Goal: Task Accomplishment & Management: Manage account settings

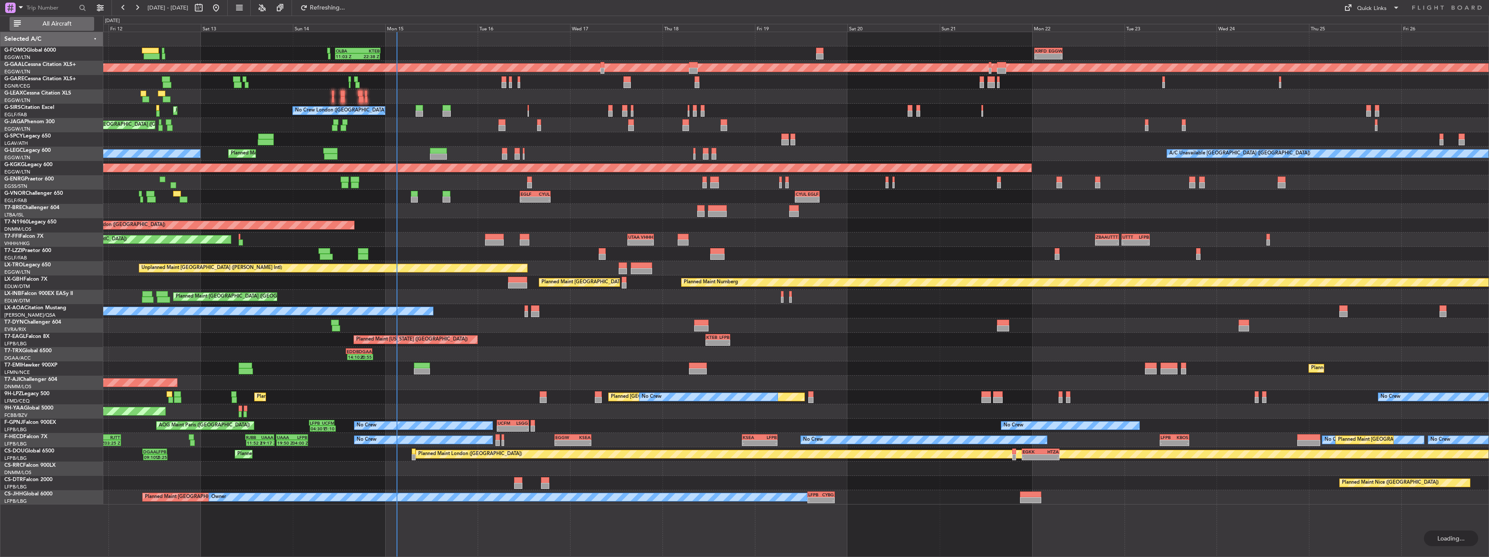
click at [92, 22] on button "All Aircraft" at bounding box center [52, 24] width 85 height 14
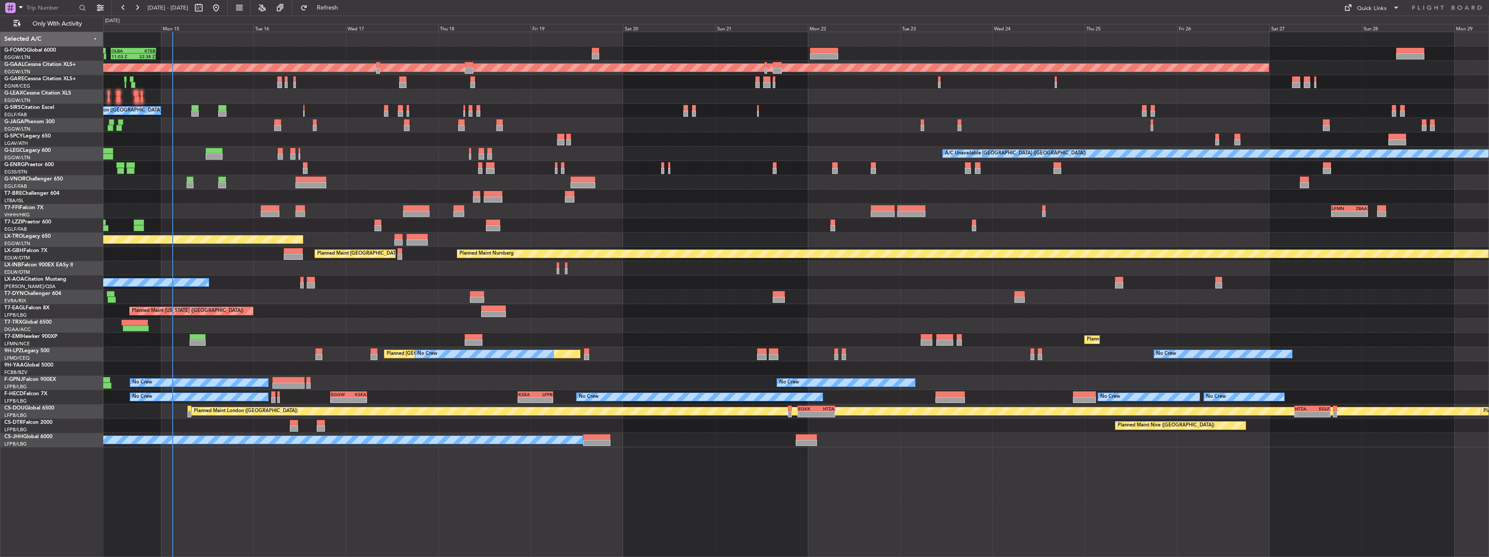
click at [318, 148] on div "11:03 Z 22:38 Z OLBA 11:00 Z KTEB 22:45 Z Planned Maint [GEOGRAPHIC_DATA] ([GEO…" at bounding box center [796, 239] width 1386 height 415
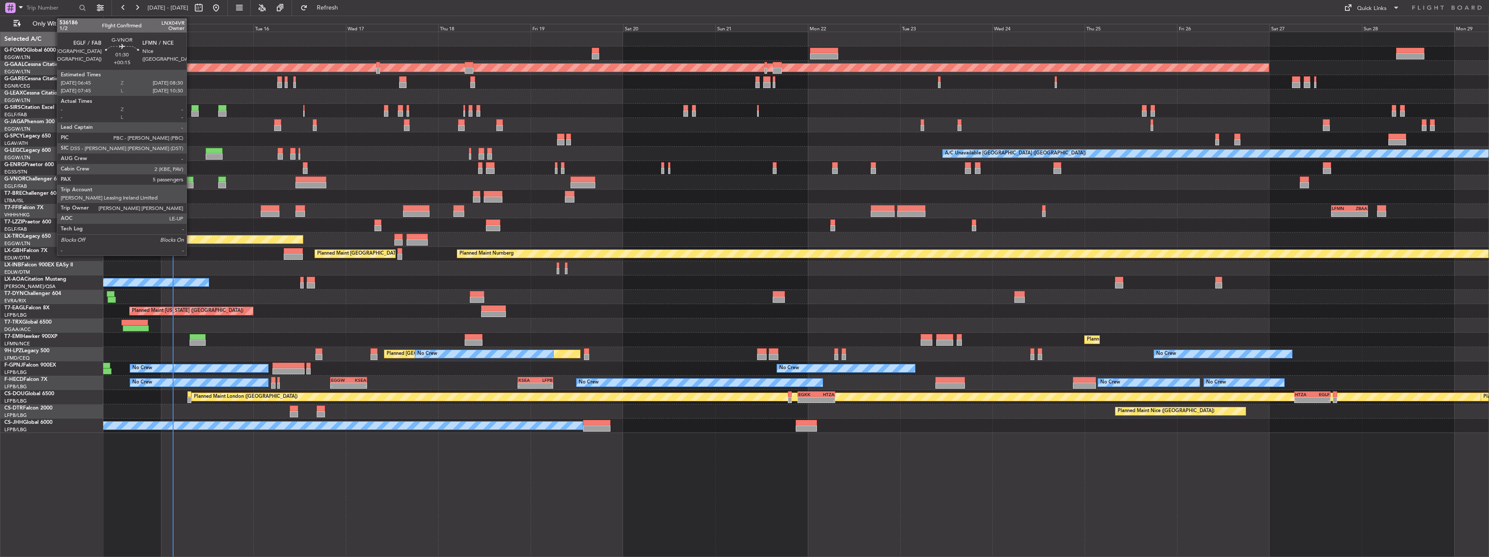
click at [190, 181] on div at bounding box center [190, 180] width 7 height 6
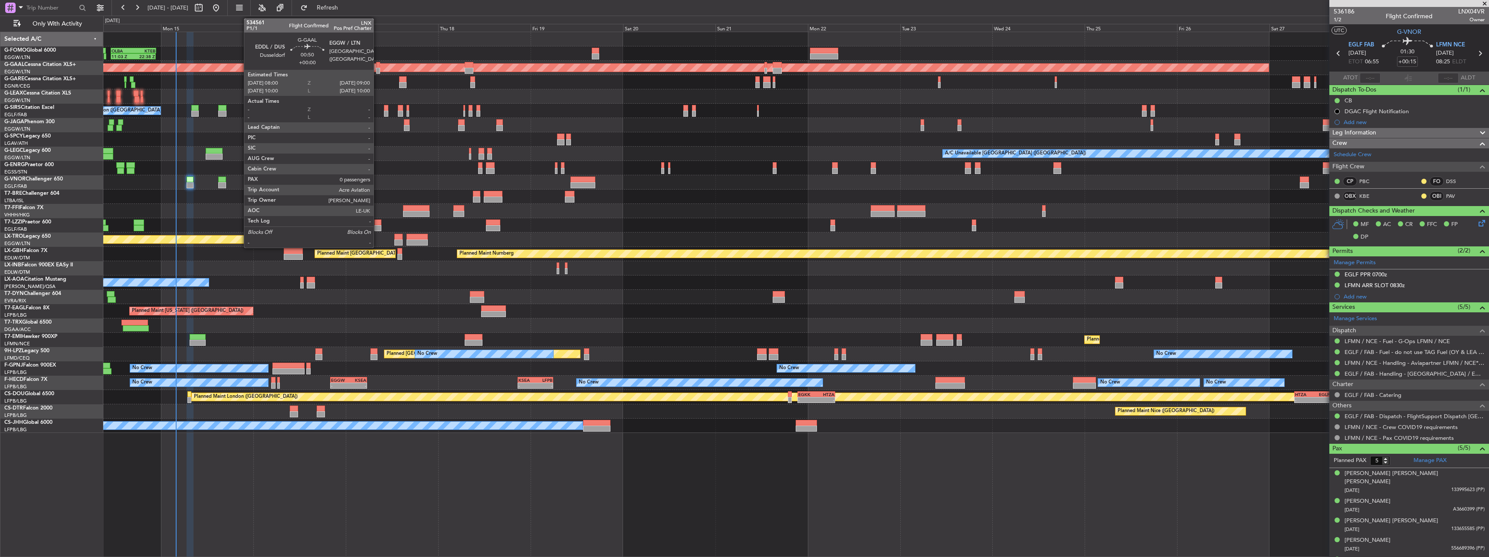
click at [377, 70] on div at bounding box center [378, 71] width 4 height 6
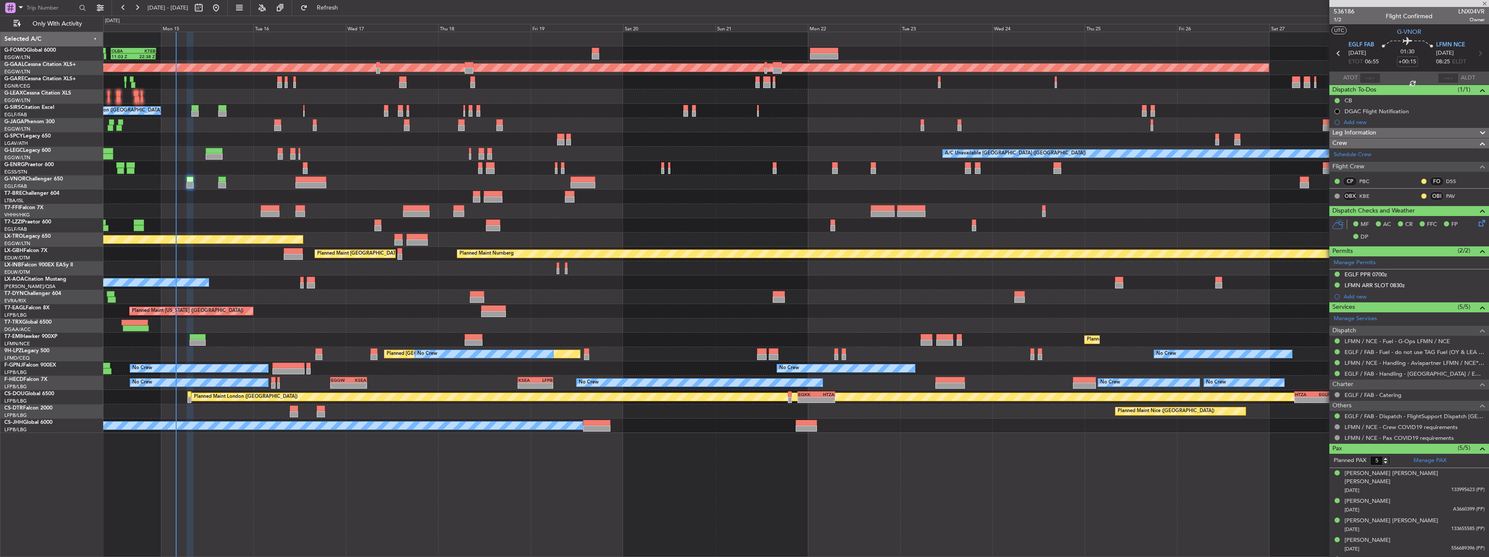
type input "0"
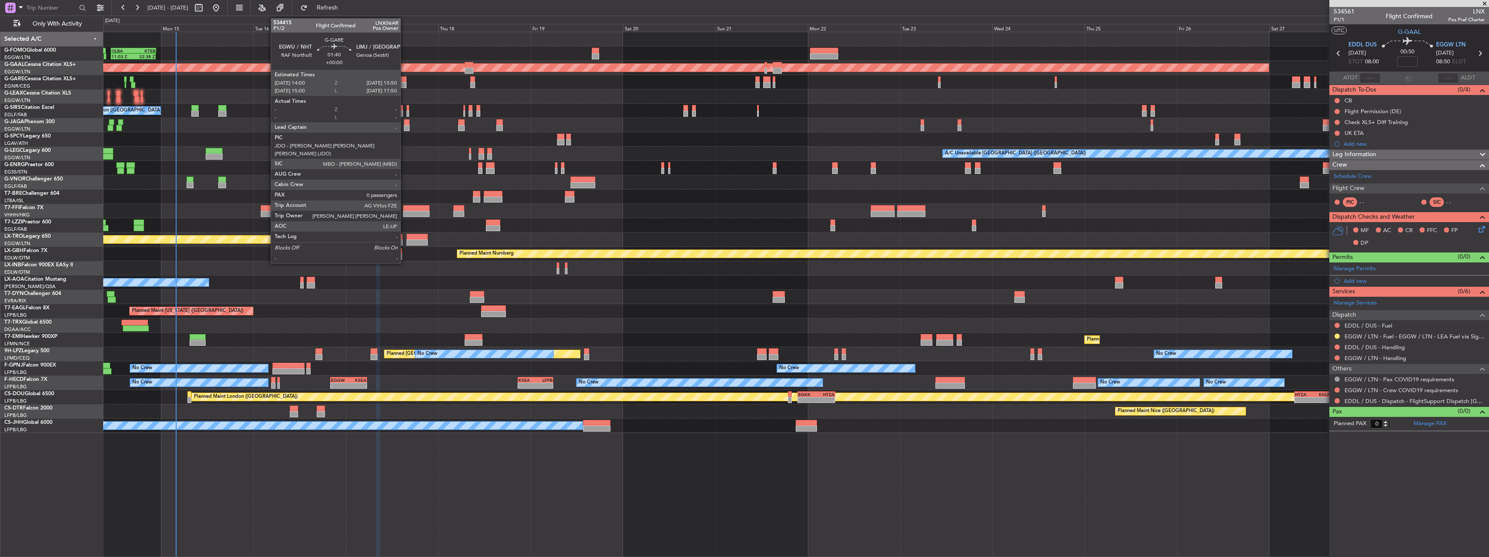
click at [404, 82] on div at bounding box center [402, 79] width 7 height 6
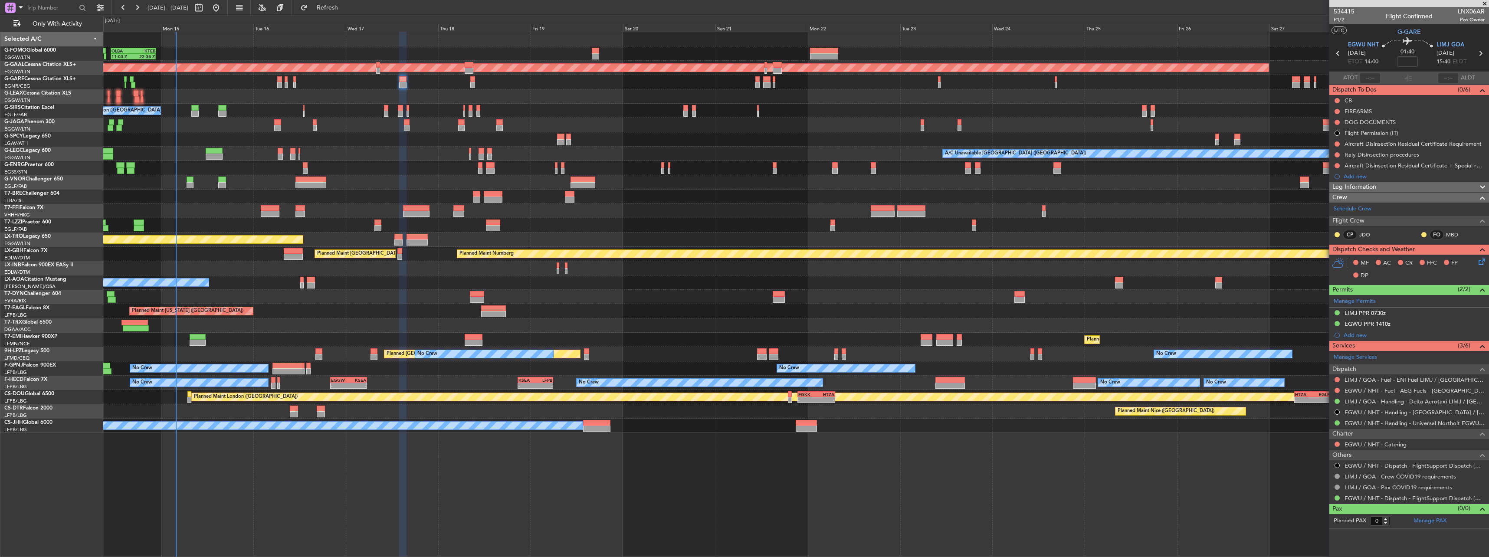
click at [1465, 11] on span "LNX06AR" at bounding box center [1471, 11] width 27 height 9
copy span "LNX06AR"
click at [1416, 60] on input at bounding box center [1407, 61] width 21 height 10
type input "+00:05"
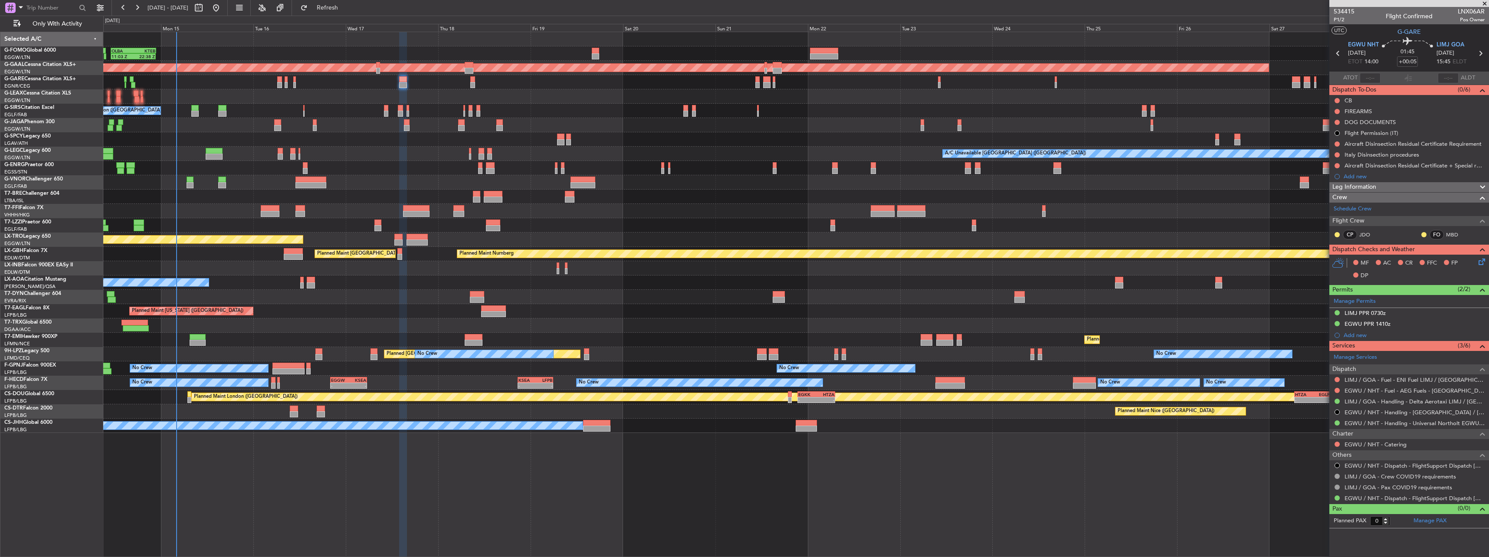
click at [1361, 188] on span "Leg Information" at bounding box center [1355, 187] width 44 height 10
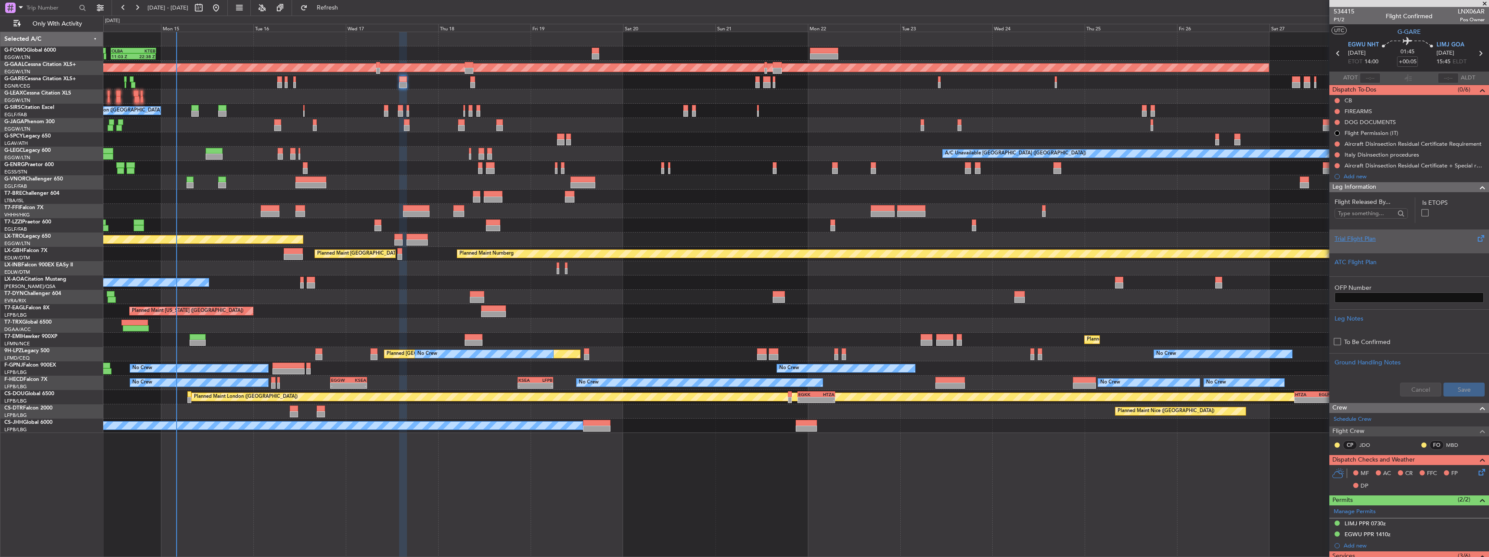
click at [1365, 242] on div "Trial Flight Plan" at bounding box center [1409, 238] width 149 height 9
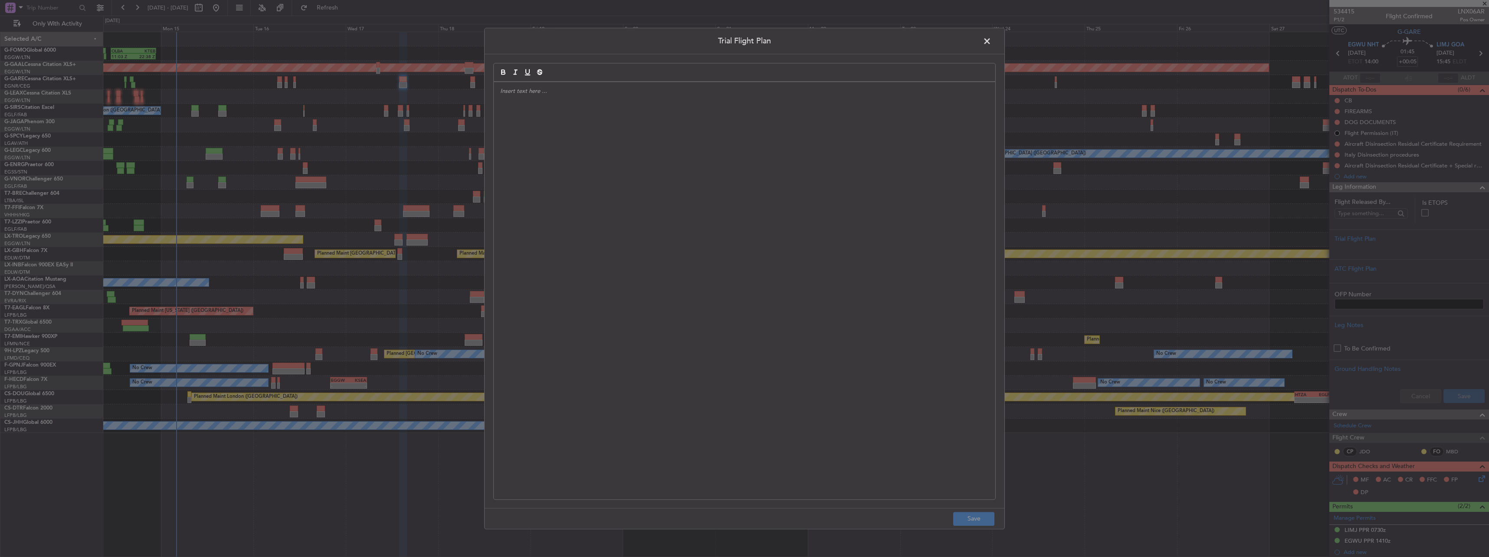
click at [867, 172] on div at bounding box center [745, 290] width 502 height 417
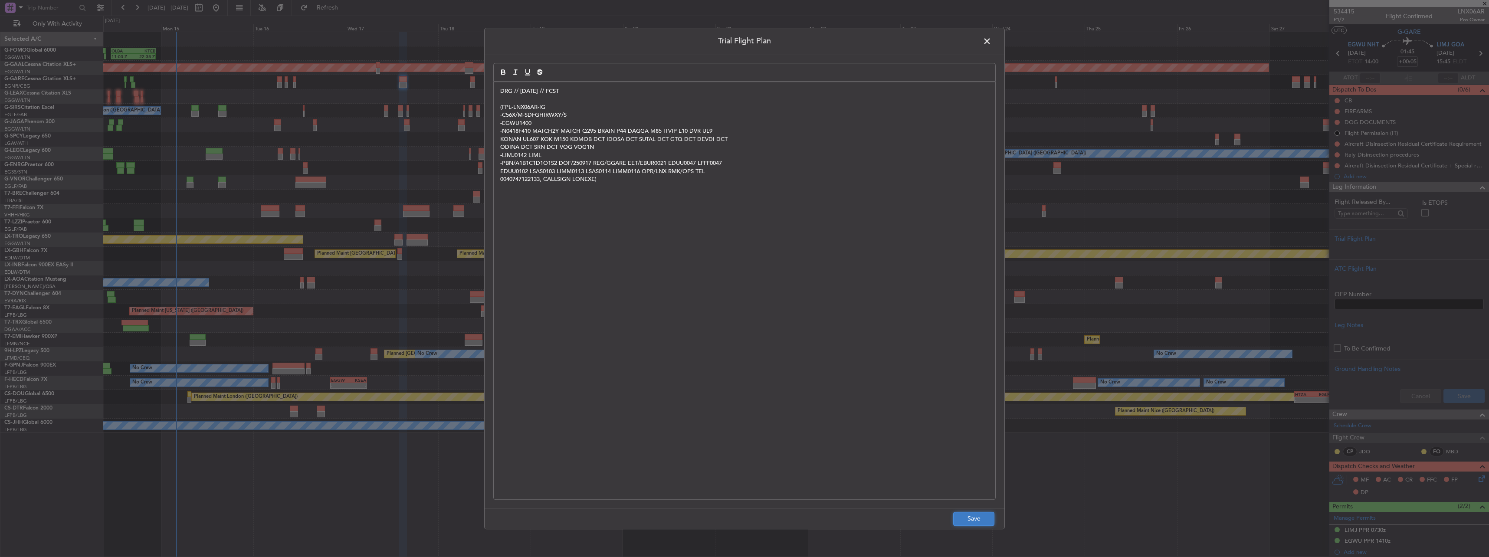
click at [978, 518] on button "Save" at bounding box center [973, 519] width 41 height 14
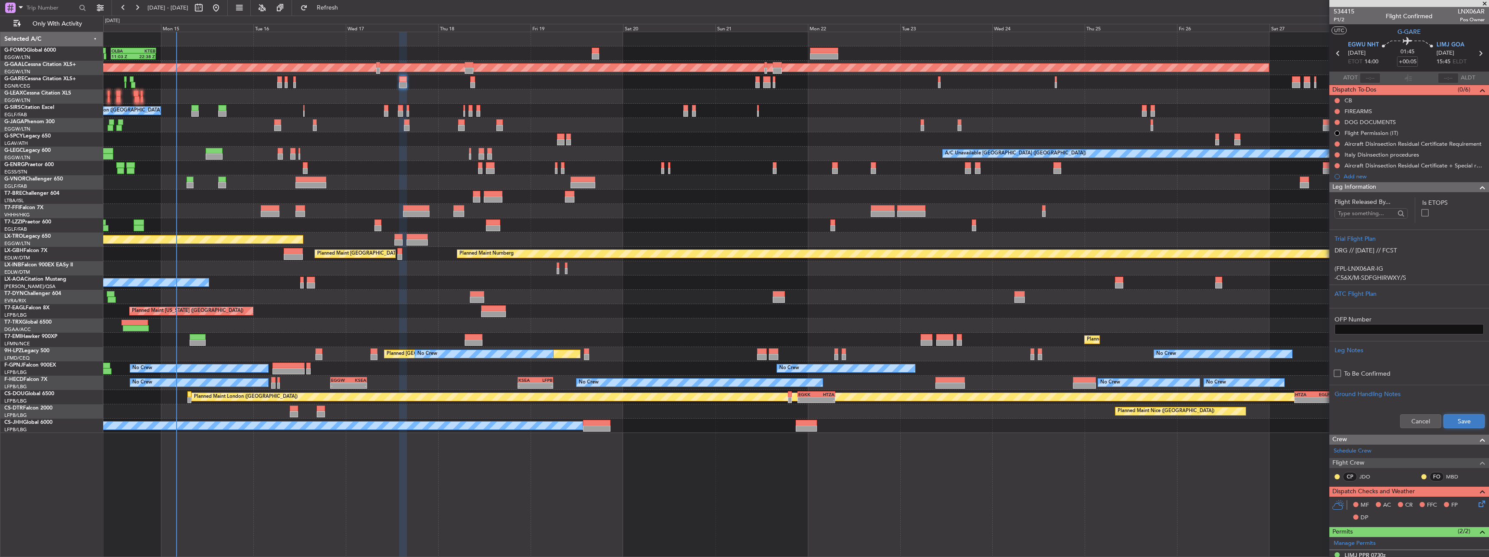
click at [1453, 422] on button "Save" at bounding box center [1464, 421] width 41 height 14
click at [1362, 189] on span "Leg Information" at bounding box center [1355, 187] width 44 height 10
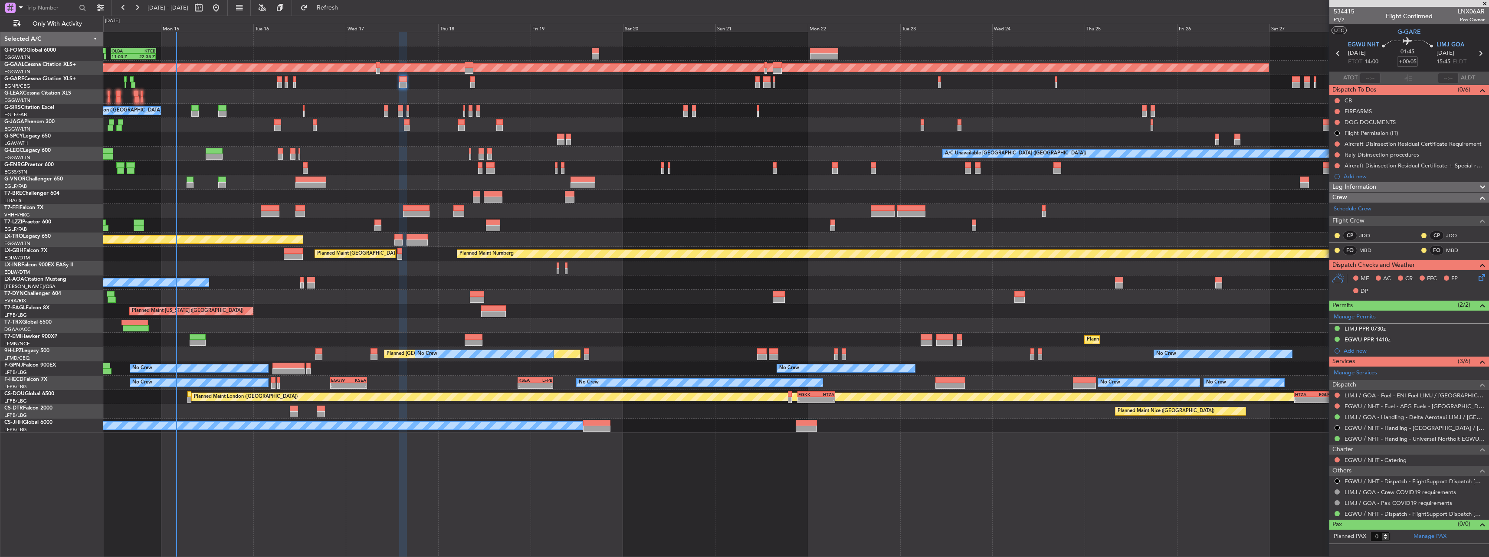
click at [1339, 19] on span "P1/2" at bounding box center [1344, 19] width 21 height 7
click at [1338, 19] on span "P1/2" at bounding box center [1344, 19] width 21 height 7
click at [1372, 186] on span "Leg Information" at bounding box center [1355, 187] width 44 height 10
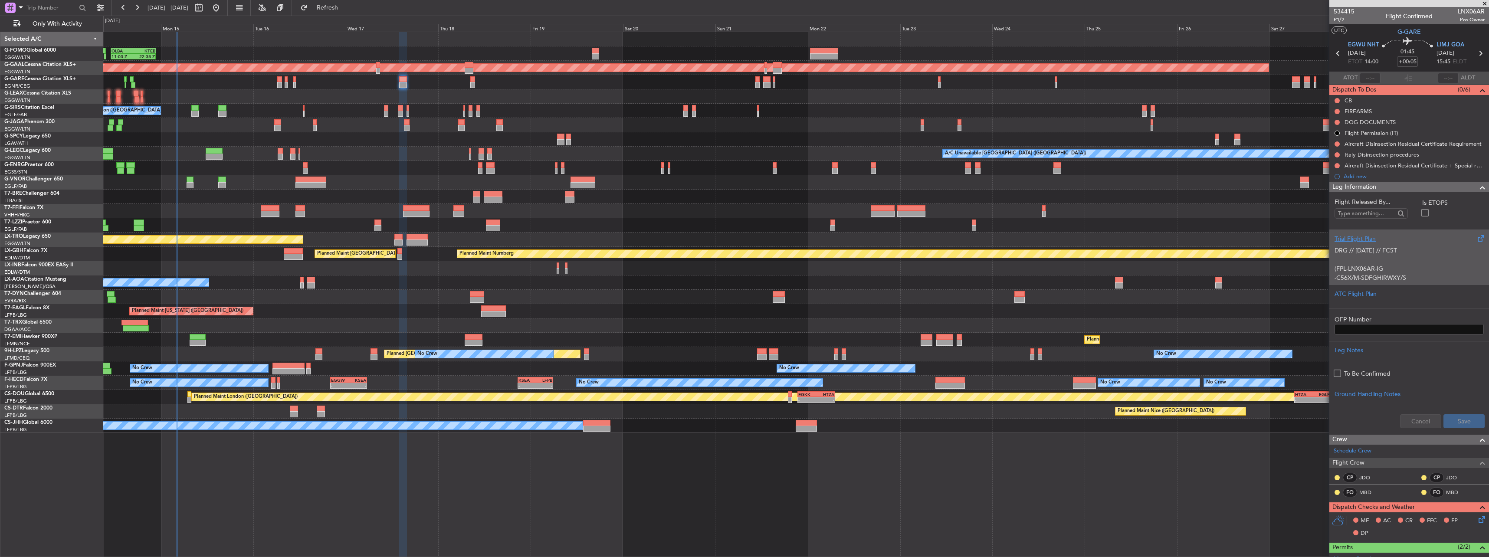
click at [1396, 249] on p "DRG // [DATE] // FCST" at bounding box center [1409, 250] width 149 height 9
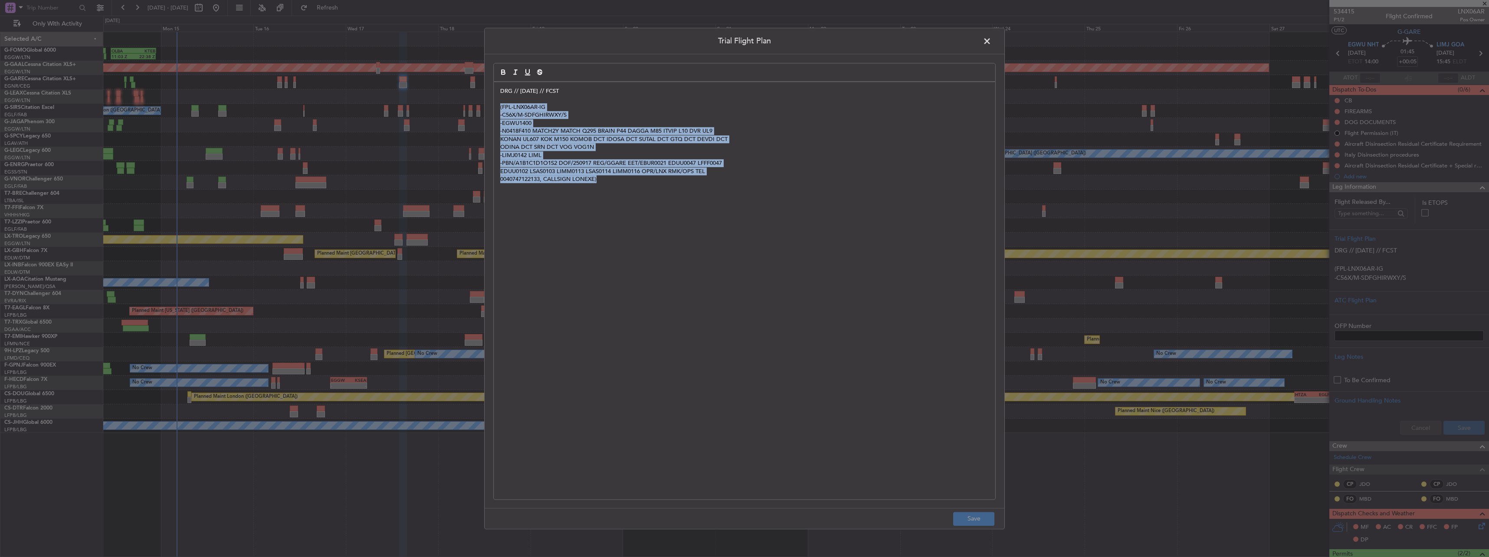
drag, startPoint x: 696, startPoint y: 221, endPoint x: 492, endPoint y: 107, distance: 233.7
click at [492, 107] on div "Trial Flight Plan DRG // [DATE] // FCST (FPL-LNX06AR-IG -C56X/M-SDFGHIRWXY/S -E…" at bounding box center [744, 279] width 521 height 502
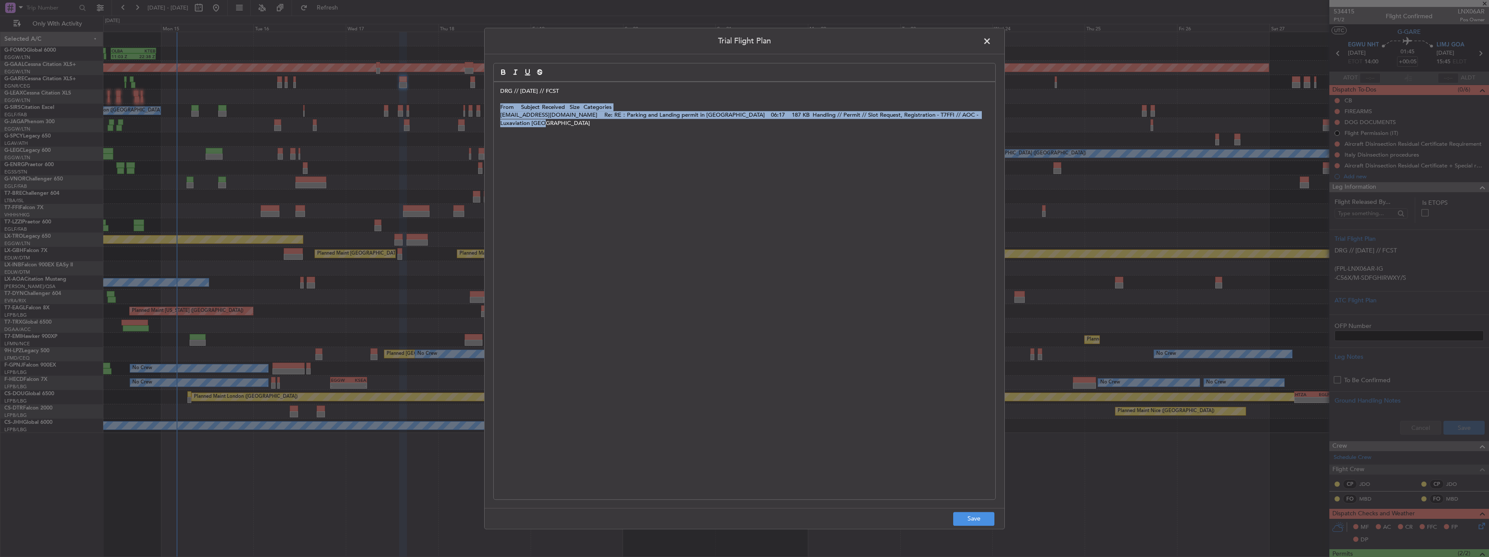
drag, startPoint x: 499, startPoint y: 106, endPoint x: 998, endPoint y: 120, distance: 500.1
click at [998, 120] on div "Trial Flight Plan DRG // [DATE] // FCST From Subject Received Size Categories […" at bounding box center [744, 279] width 521 height 502
click at [617, 171] on div "DRG // [DATE] // FCST" at bounding box center [745, 290] width 502 height 417
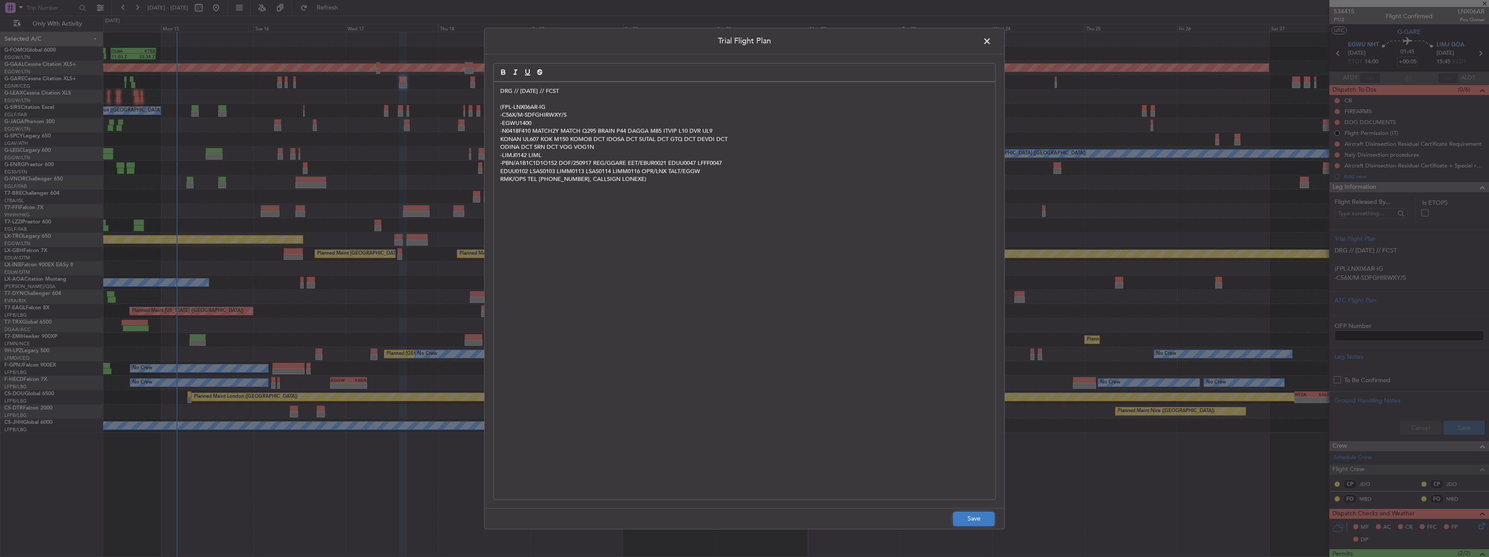
click at [978, 519] on button "Save" at bounding box center [973, 519] width 41 height 14
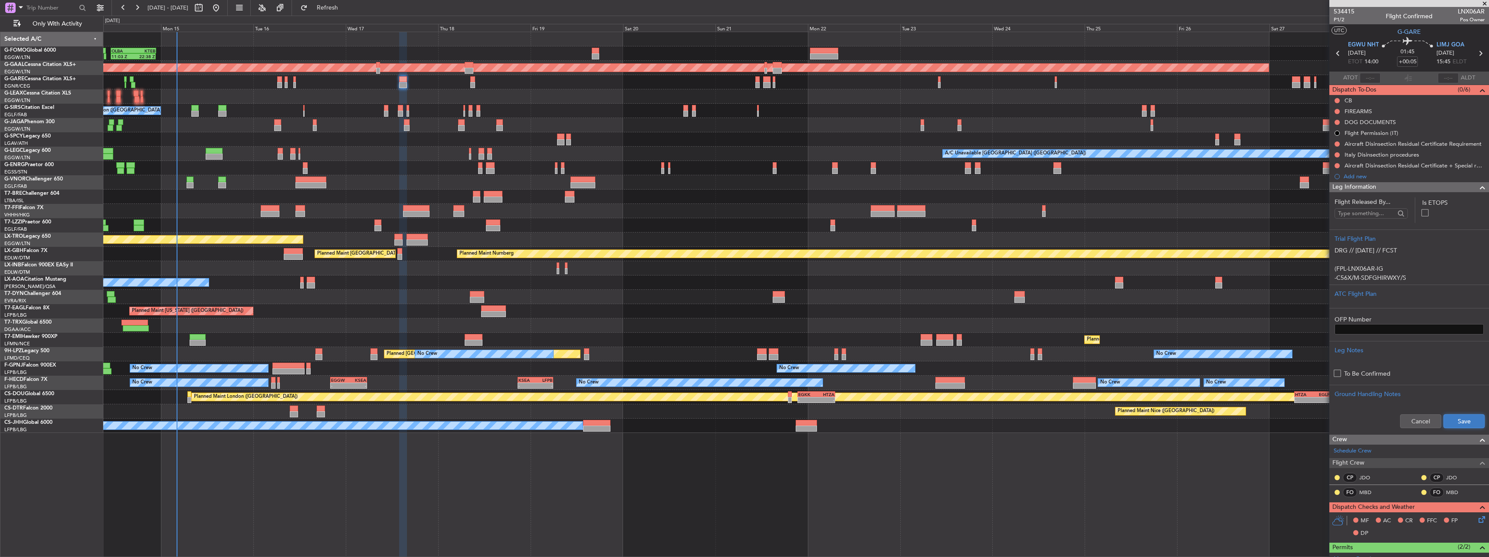
click at [1464, 417] on button "Save" at bounding box center [1464, 421] width 41 height 14
drag, startPoint x: 1343, startPoint y: 188, endPoint x: 1340, endPoint y: 179, distance: 10.0
click at [1343, 188] on span "Leg Information" at bounding box center [1355, 187] width 44 height 10
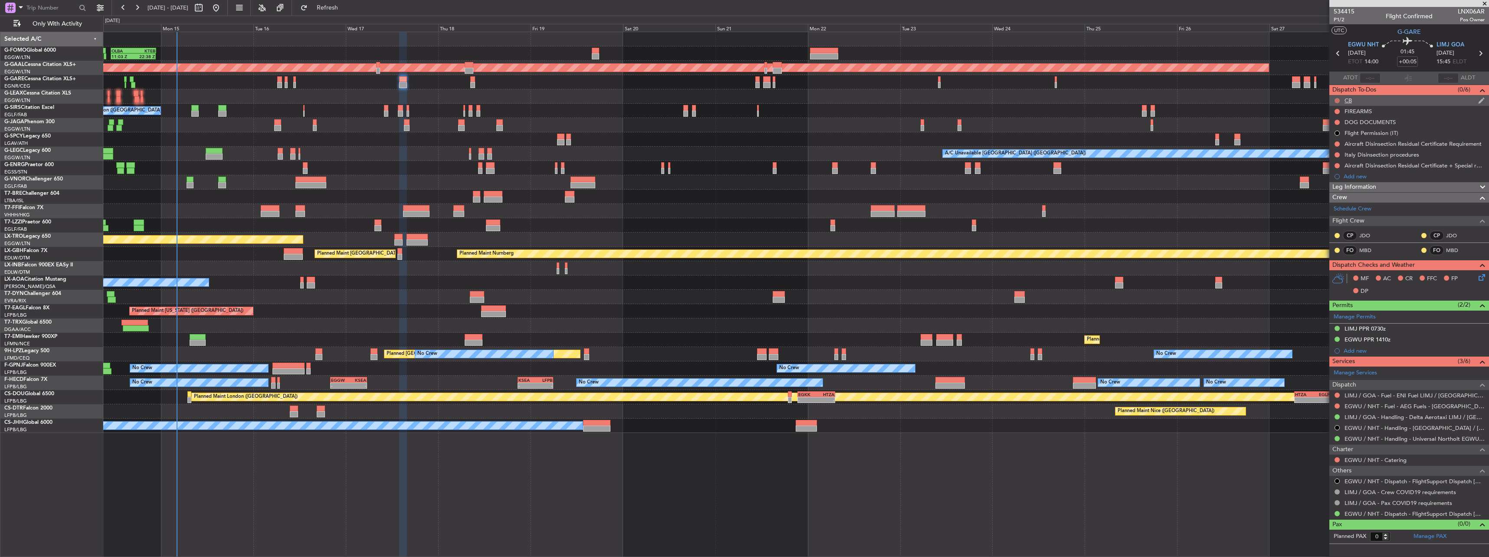
click at [1338, 99] on button at bounding box center [1337, 100] width 5 height 5
click at [1336, 139] on span "Completed" at bounding box center [1341, 139] width 29 height 9
click at [1482, 279] on icon at bounding box center [1480, 276] width 7 height 7
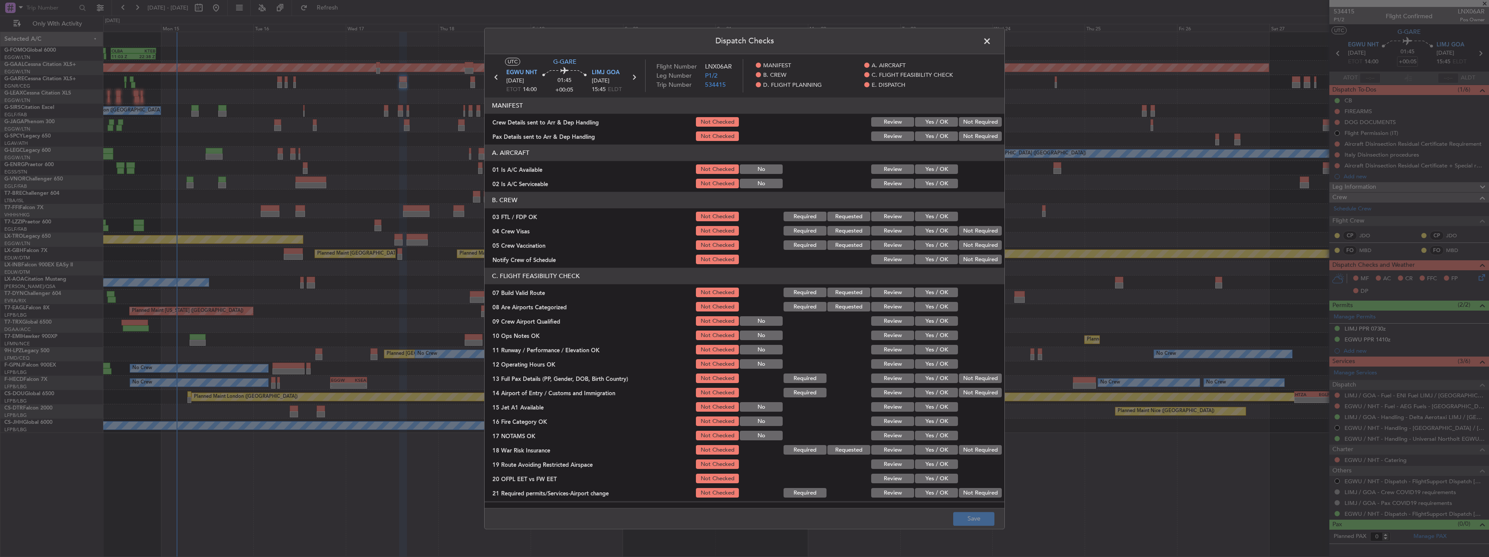
click at [929, 167] on button "Yes / OK" at bounding box center [936, 170] width 43 height 10
click at [925, 178] on div "Yes / OK" at bounding box center [936, 184] width 44 height 12
click at [926, 176] on section "A. AIRCRAFT 01 Is A/C Available Not Checked No Review Yes / OK 02 Is A/C Servic…" at bounding box center [745, 167] width 520 height 45
click at [931, 183] on button "Yes / OK" at bounding box center [936, 184] width 43 height 10
click at [933, 293] on button "Yes / OK" at bounding box center [936, 293] width 43 height 10
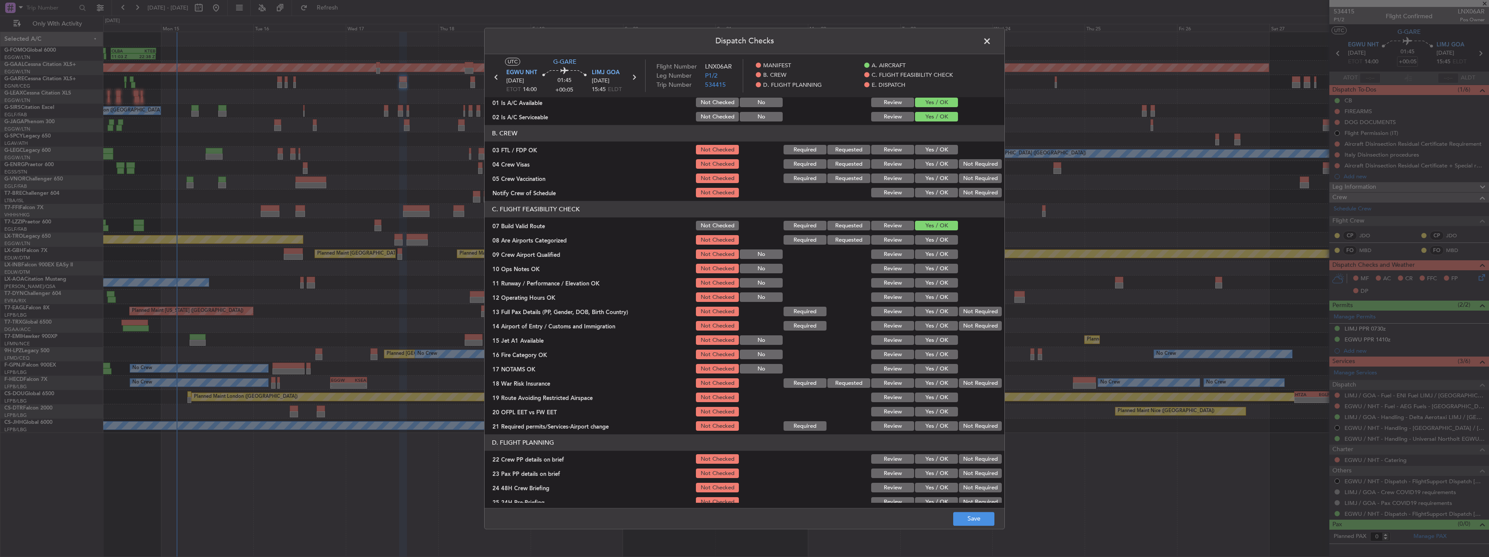
scroll to position [130, 0]
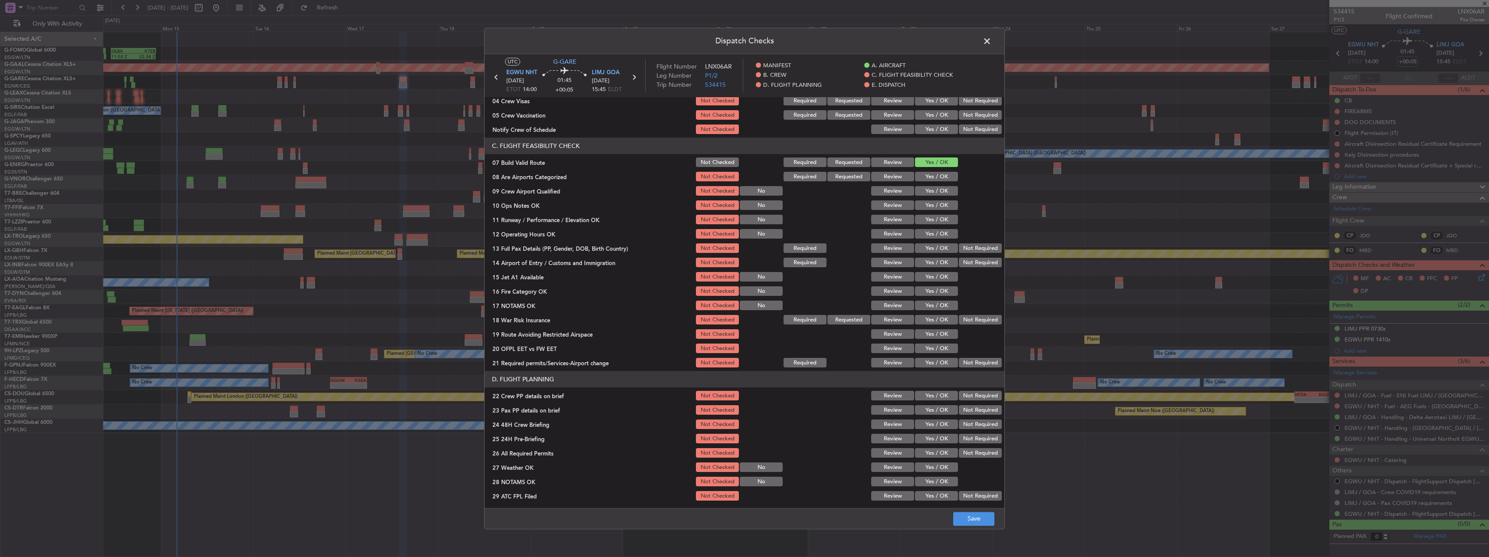
drag, startPoint x: 940, startPoint y: 204, endPoint x: 941, endPoint y: 210, distance: 6.5
click at [940, 204] on button "Yes / OK" at bounding box center [936, 206] width 43 height 10
click at [942, 219] on button "Yes / OK" at bounding box center [936, 220] width 43 height 10
drag, startPoint x: 942, startPoint y: 229, endPoint x: 942, endPoint y: 234, distance: 5.2
click at [942, 230] on button "Yes / OK" at bounding box center [936, 235] width 43 height 10
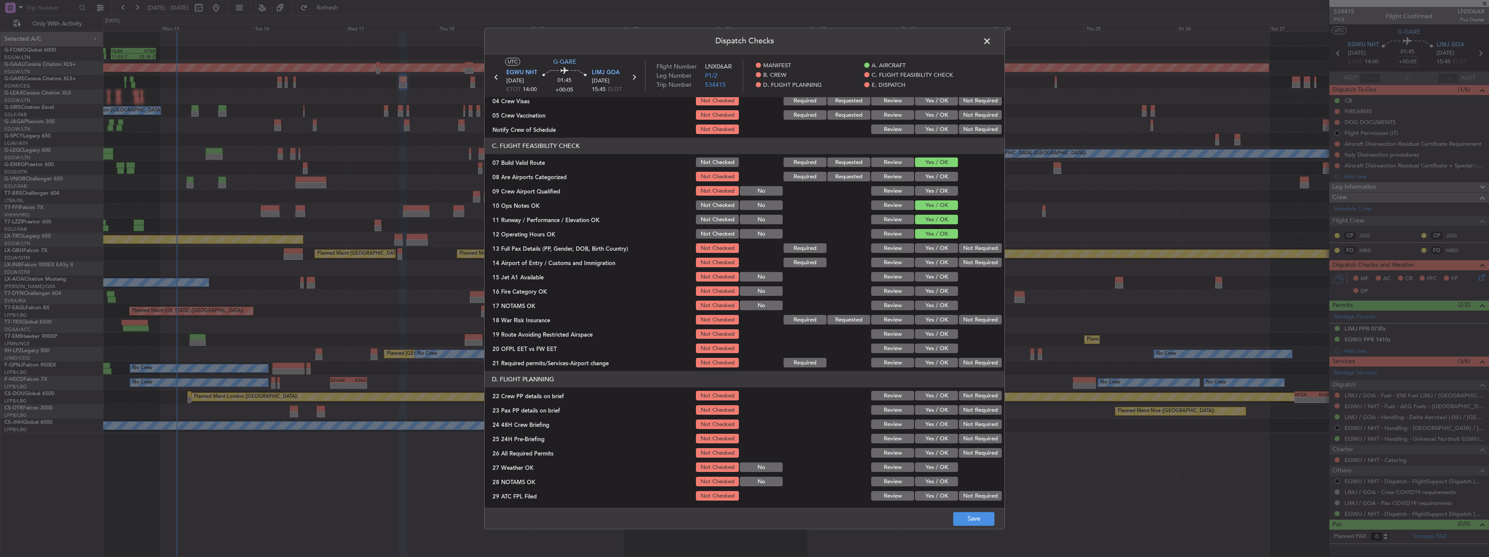
click at [943, 243] on div "Yes / OK" at bounding box center [936, 249] width 44 height 12
click at [943, 247] on button "Yes / OK" at bounding box center [936, 249] width 43 height 10
drag, startPoint x: 943, startPoint y: 261, endPoint x: 941, endPoint y: 271, distance: 10.1
click at [942, 262] on button "Yes / OK" at bounding box center [936, 263] width 43 height 10
click at [939, 275] on button "Yes / OK" at bounding box center [936, 278] width 43 height 10
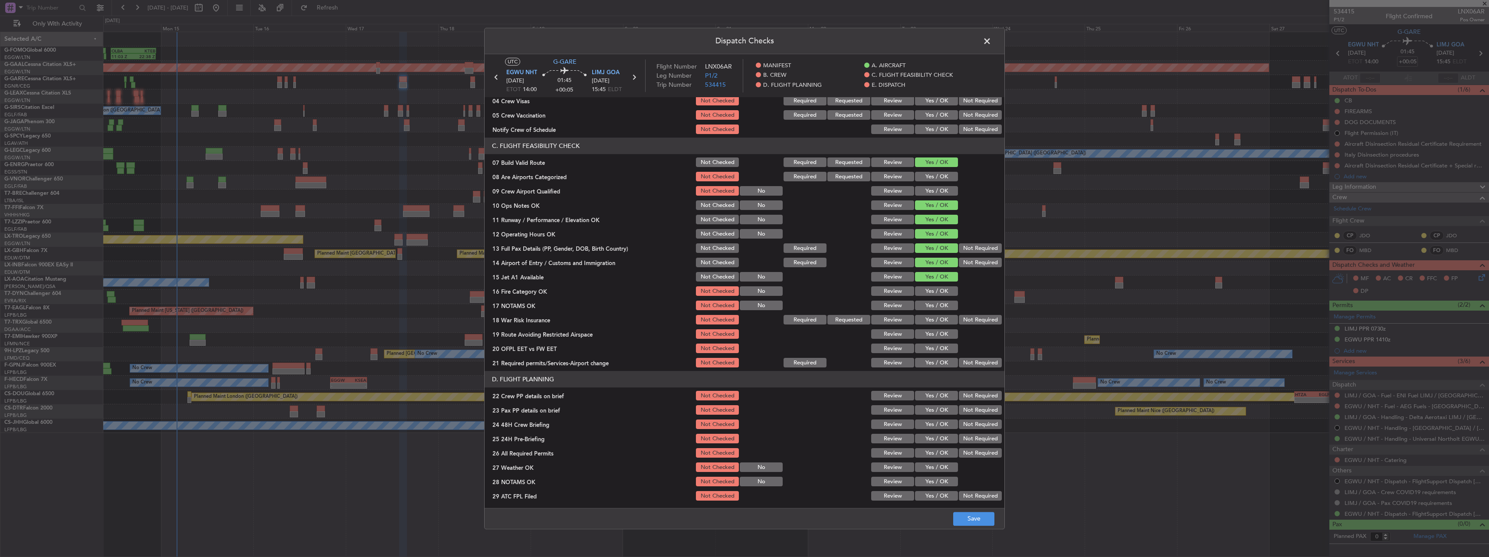
click at [936, 293] on button "Yes / OK" at bounding box center [936, 292] width 43 height 10
drag, startPoint x: 938, startPoint y: 308, endPoint x: 939, endPoint y: 312, distance: 4.4
click at [938, 312] on section "C. FLIGHT FEASIBILITY CHECK 07 Build Valid Route Not Checked Required Requested…" at bounding box center [745, 253] width 520 height 231
click at [979, 318] on button "Not Required" at bounding box center [980, 320] width 43 height 10
click at [936, 329] on div "Yes / OK" at bounding box center [936, 334] width 44 height 12
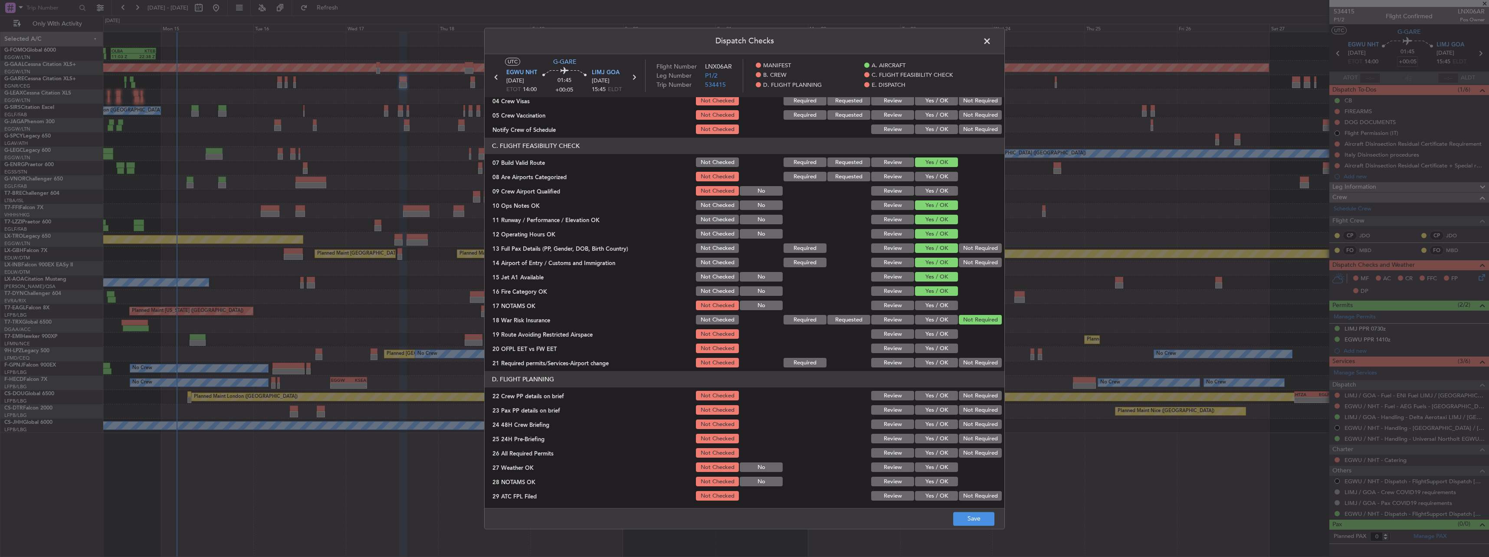
click at [933, 300] on div "Yes / OK" at bounding box center [936, 306] width 44 height 12
click at [937, 308] on button "Yes / OK" at bounding box center [936, 306] width 43 height 10
click at [937, 332] on button "Yes / OK" at bounding box center [936, 335] width 43 height 10
click at [937, 348] on button "Yes / OK" at bounding box center [936, 349] width 43 height 10
click at [936, 357] on div "Yes / OK" at bounding box center [936, 363] width 44 height 12
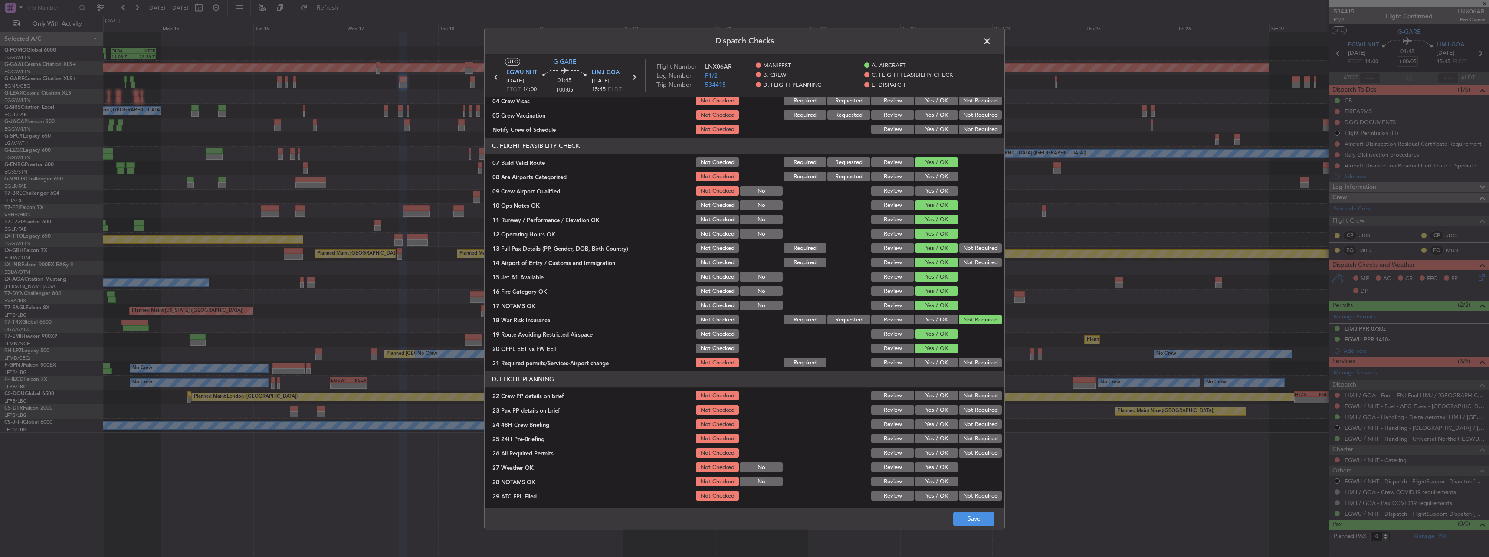
click at [942, 357] on div "Yes / OK" at bounding box center [936, 363] width 44 height 12
click at [939, 365] on button "Yes / OK" at bounding box center [936, 363] width 43 height 10
click at [928, 392] on button "Yes / OK" at bounding box center [936, 396] width 43 height 10
click at [930, 407] on button "Yes / OK" at bounding box center [936, 411] width 43 height 10
click at [933, 423] on button "Yes / OK" at bounding box center [936, 425] width 43 height 10
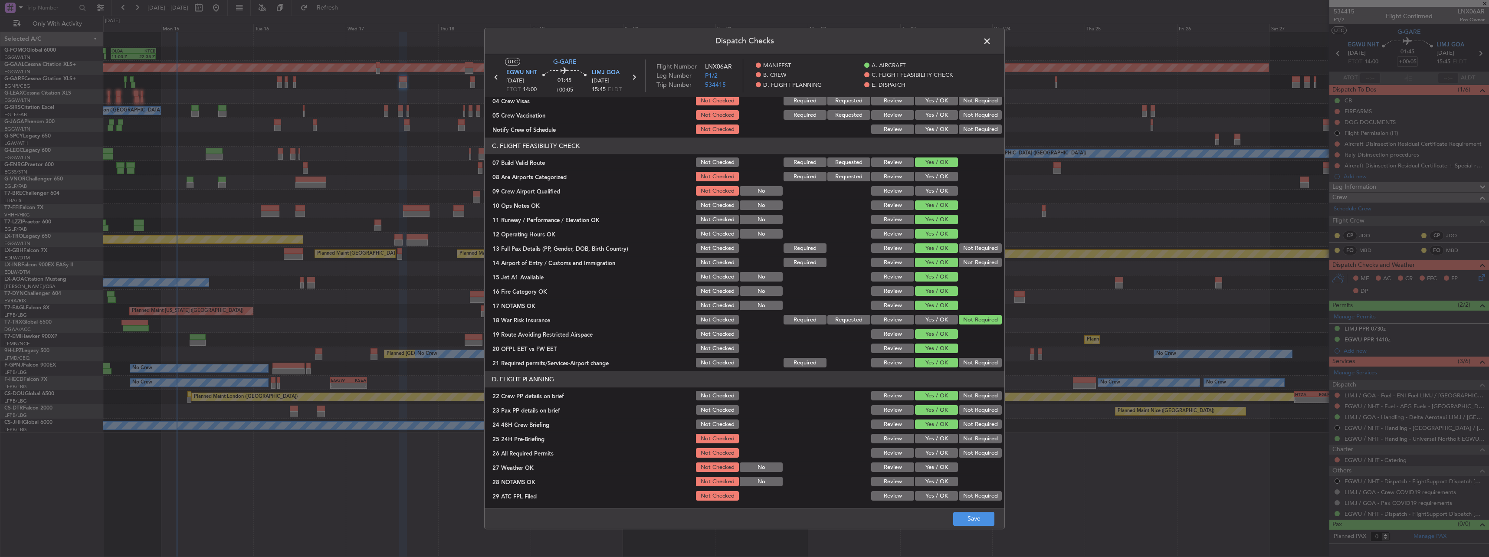
click at [959, 440] on button "Not Required" at bounding box center [980, 439] width 43 height 10
click at [983, 521] on button "Save" at bounding box center [973, 519] width 41 height 14
click at [992, 43] on span at bounding box center [992, 43] width 0 height 17
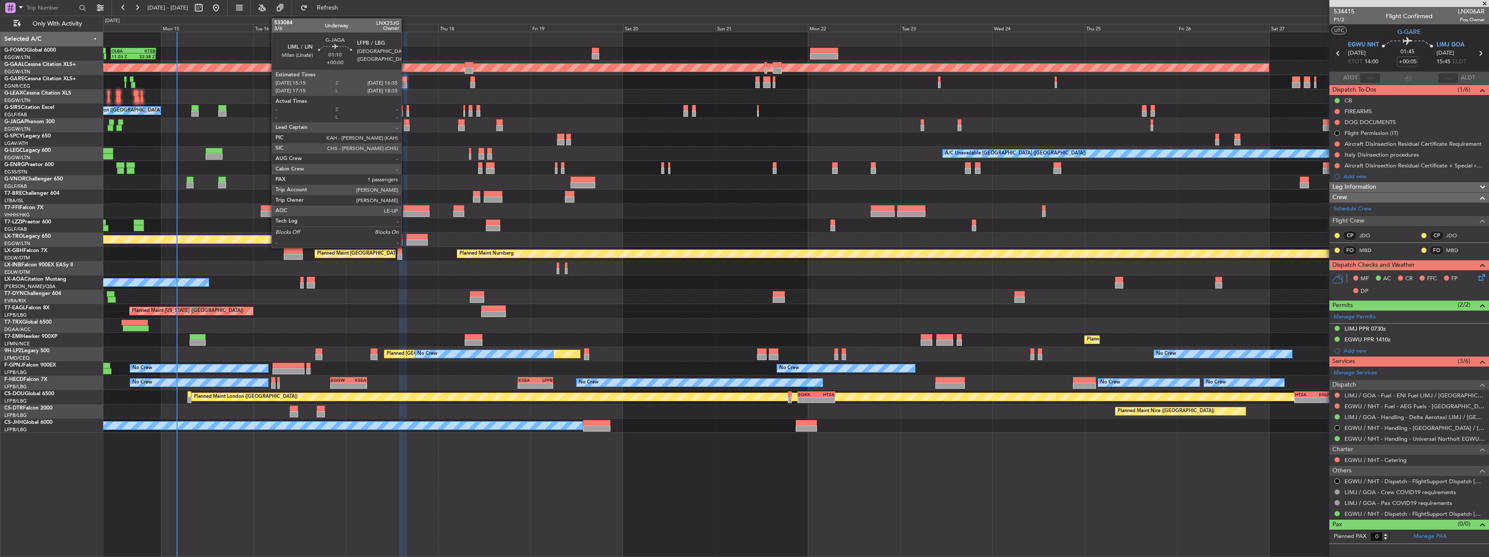
click at [405, 128] on div at bounding box center [406, 128] width 5 height 6
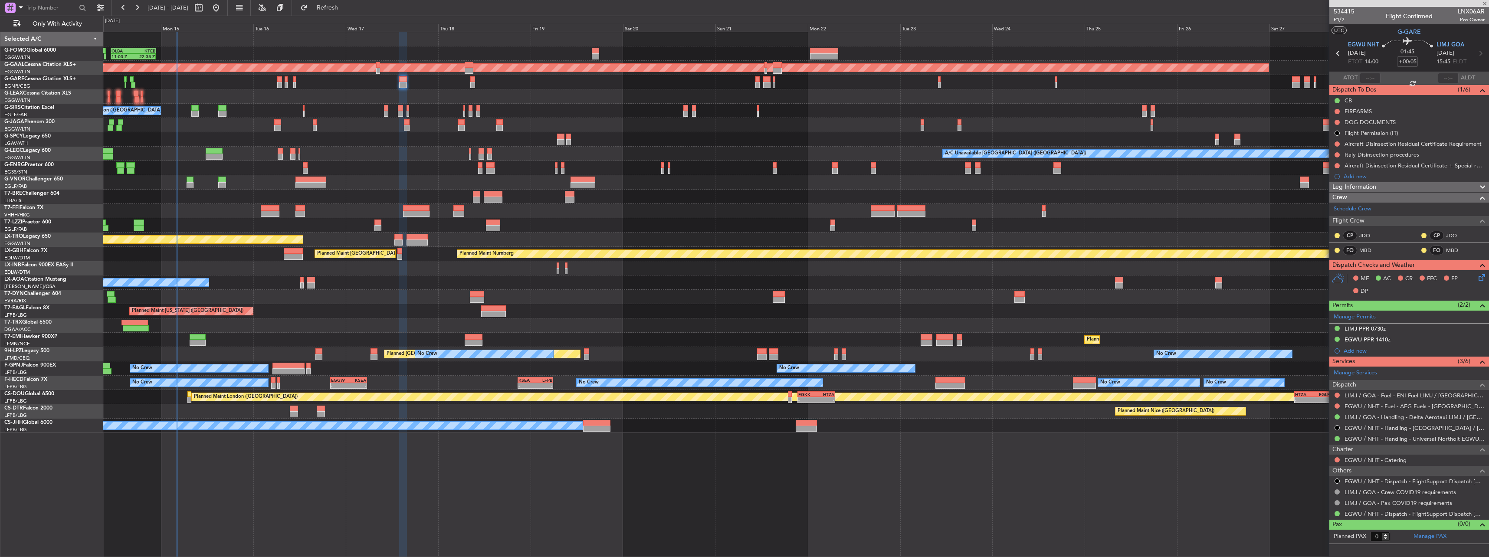
type input "1"
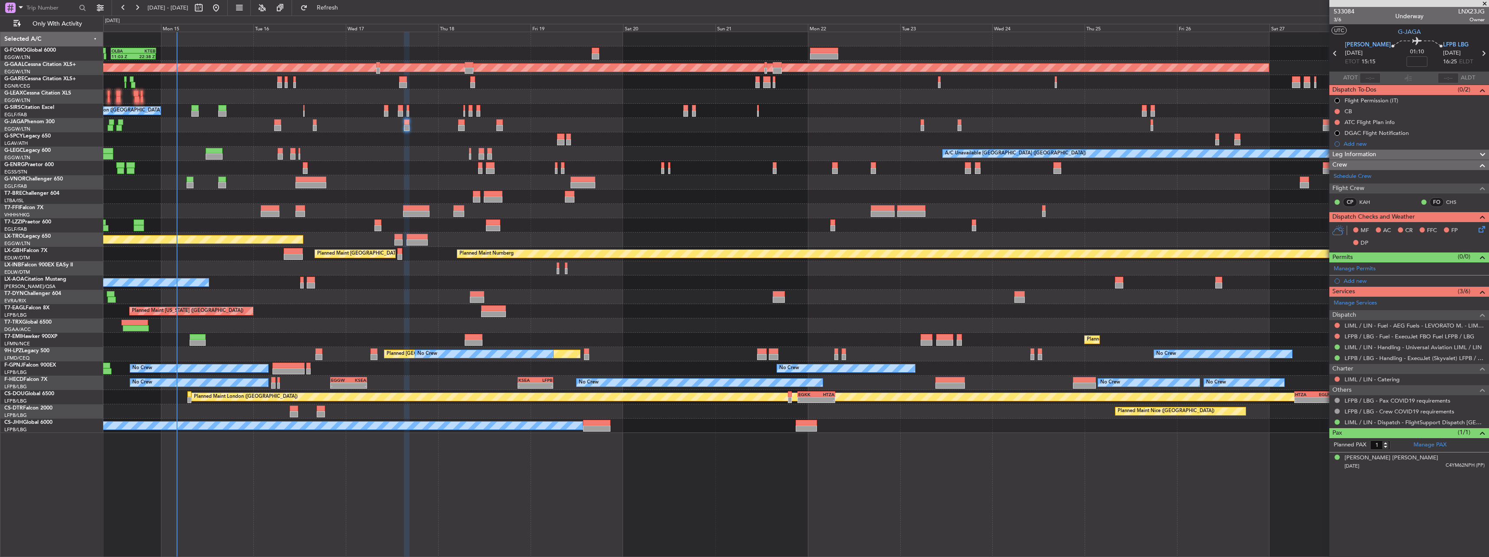
click at [1468, 12] on span "LNX23JG" at bounding box center [1471, 11] width 26 height 9
copy span "LNX23JG"
click at [1353, 152] on span "Leg Information" at bounding box center [1355, 155] width 44 height 10
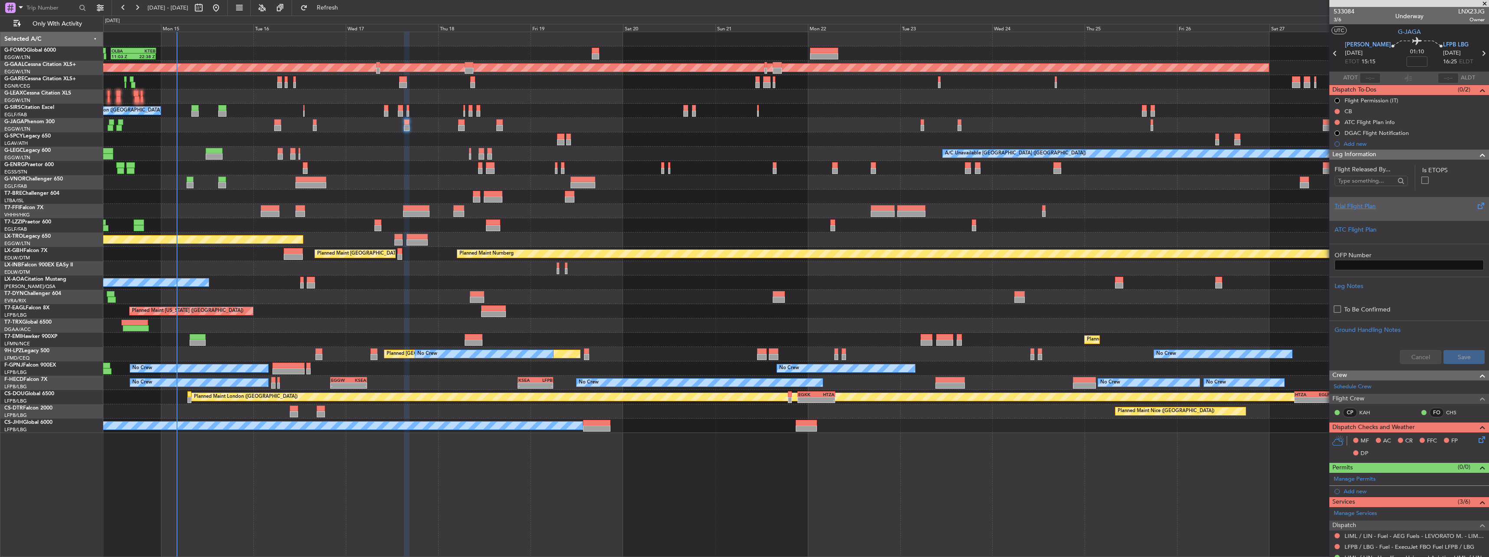
click at [1372, 202] on div "Trial Flight Plan" at bounding box center [1409, 206] width 149 height 9
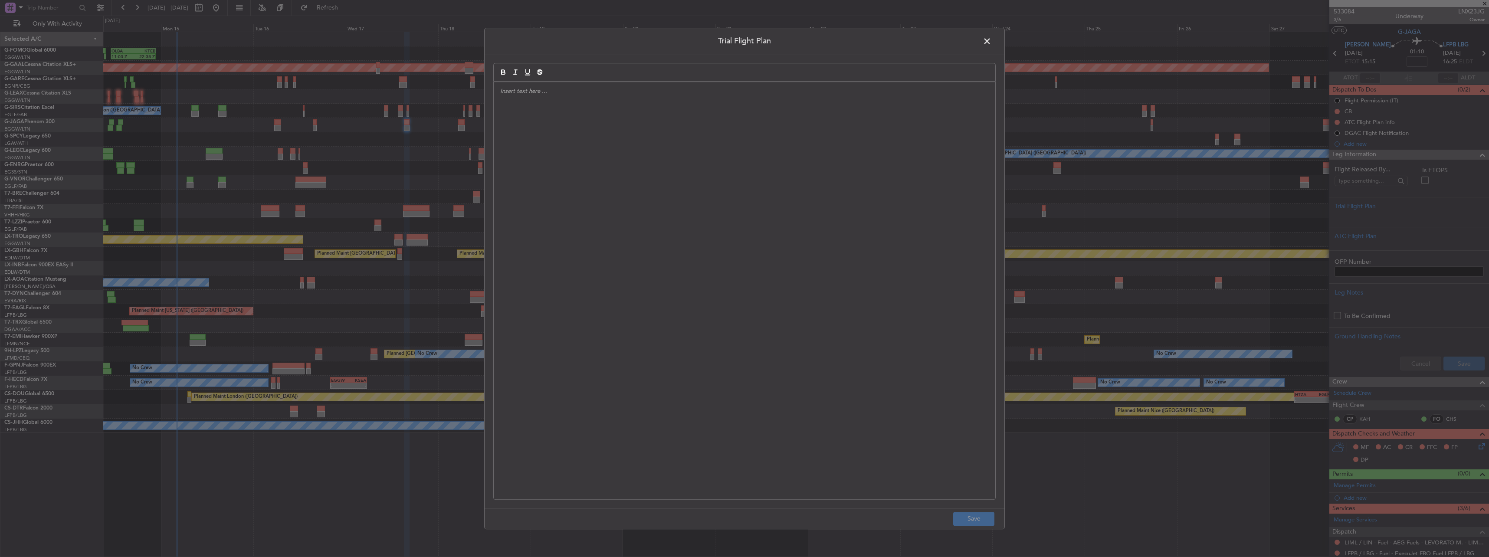
click at [950, 202] on div at bounding box center [745, 290] width 502 height 417
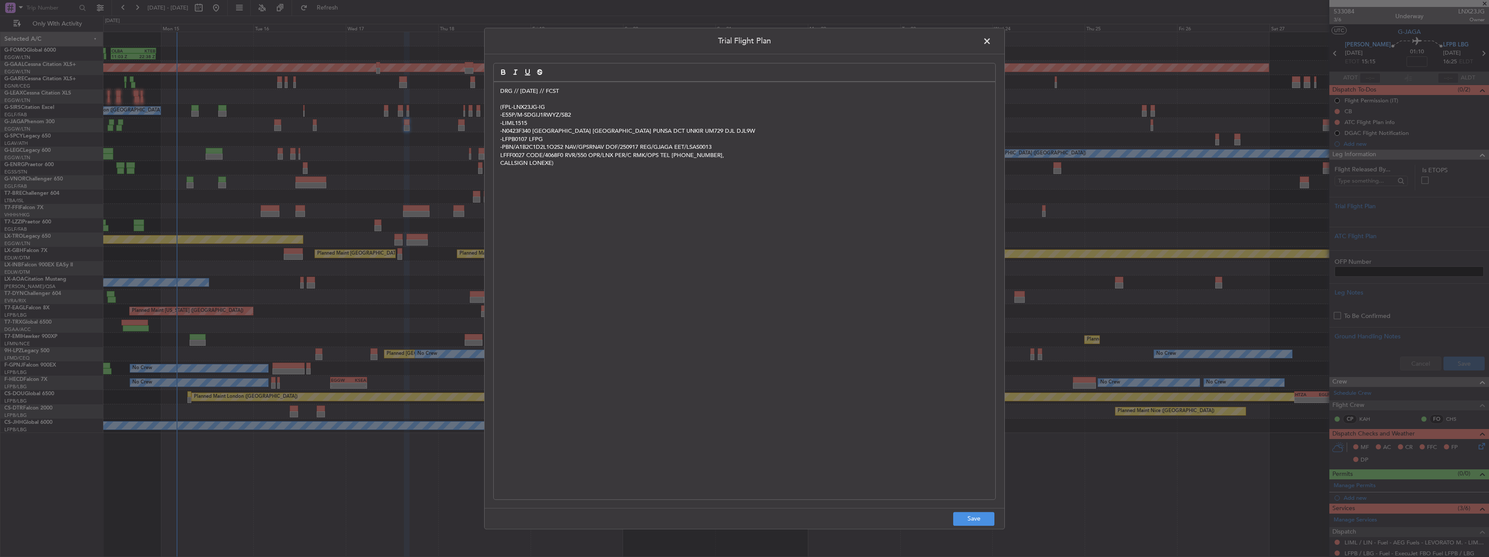
scroll to position [0, 0]
click at [969, 514] on button "Save" at bounding box center [973, 519] width 41 height 14
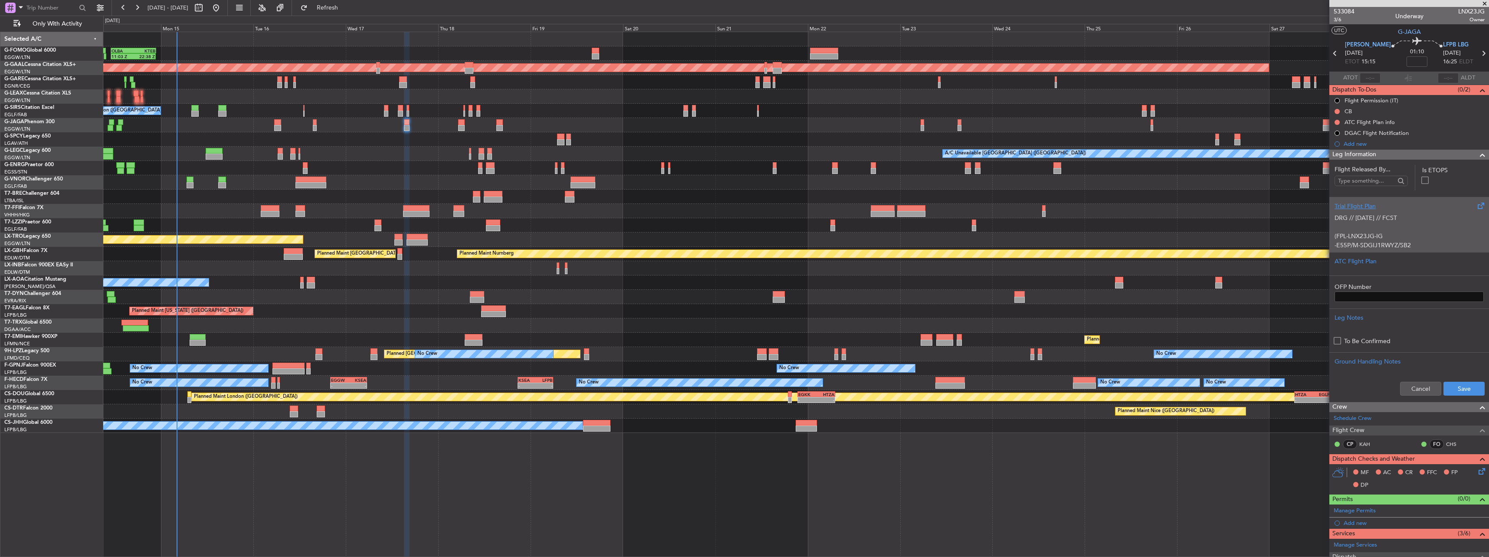
click at [1371, 247] on p "-E55P/M-SDGIJ1RWYZ/SB2" at bounding box center [1409, 245] width 149 height 9
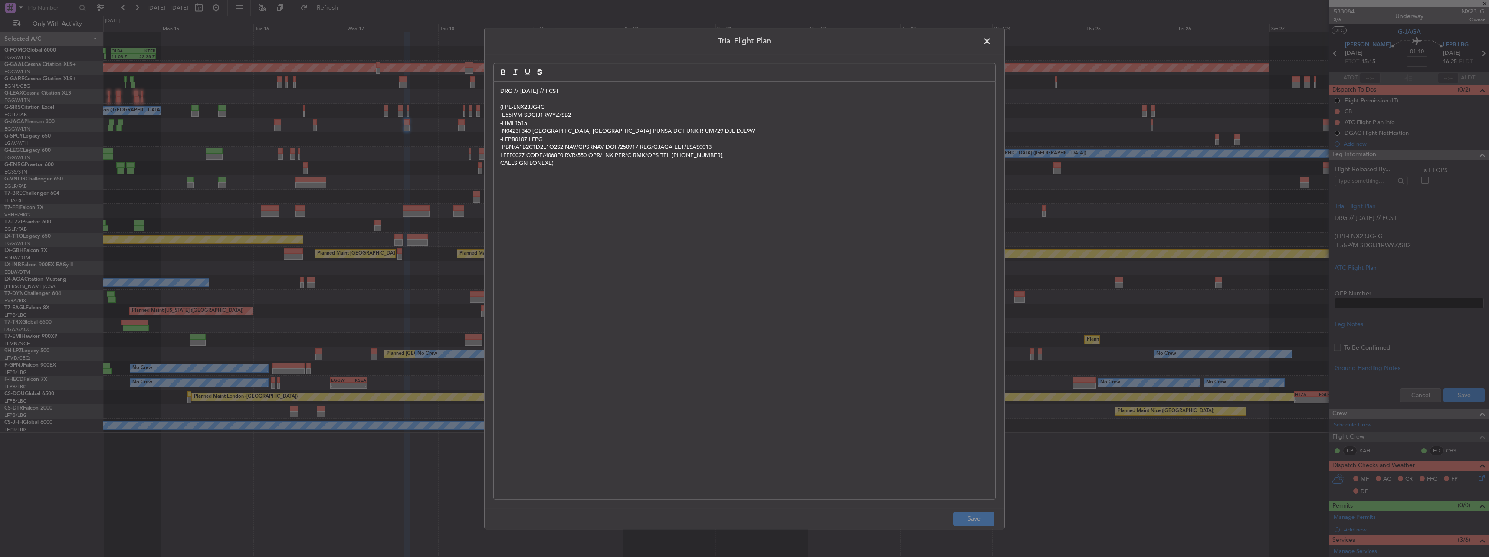
click at [992, 46] on span at bounding box center [992, 43] width 0 height 17
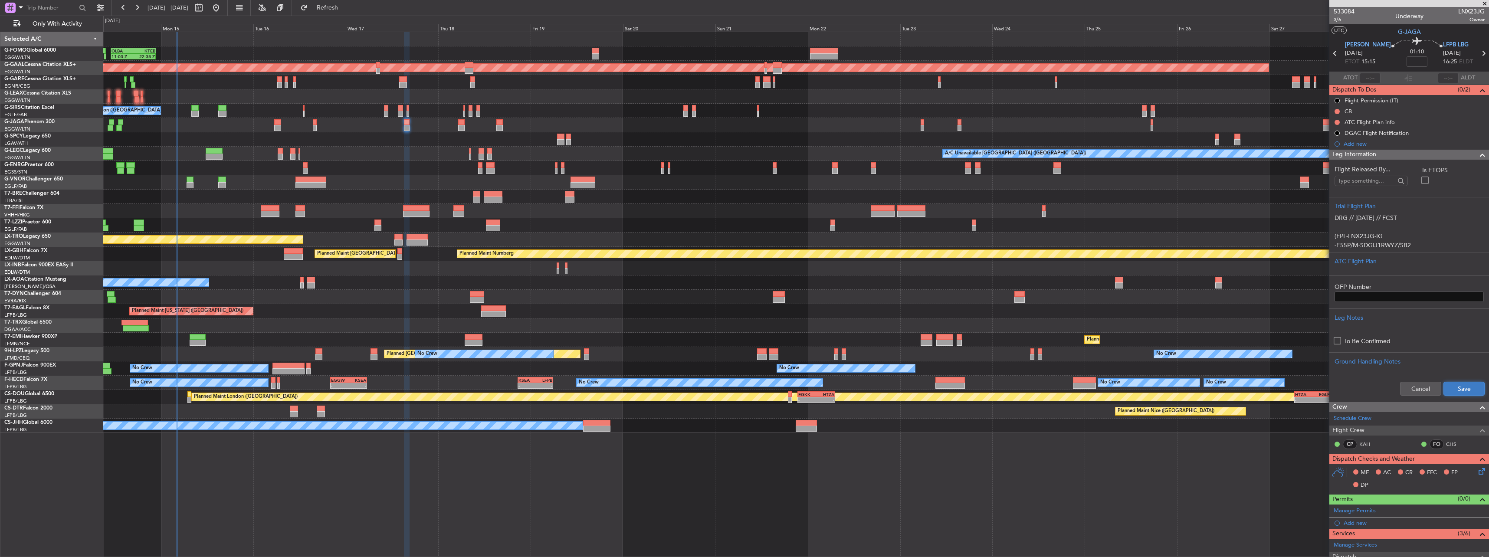
click at [1458, 387] on button "Save" at bounding box center [1464, 389] width 41 height 14
click at [1363, 152] on span "Leg Information" at bounding box center [1355, 155] width 44 height 10
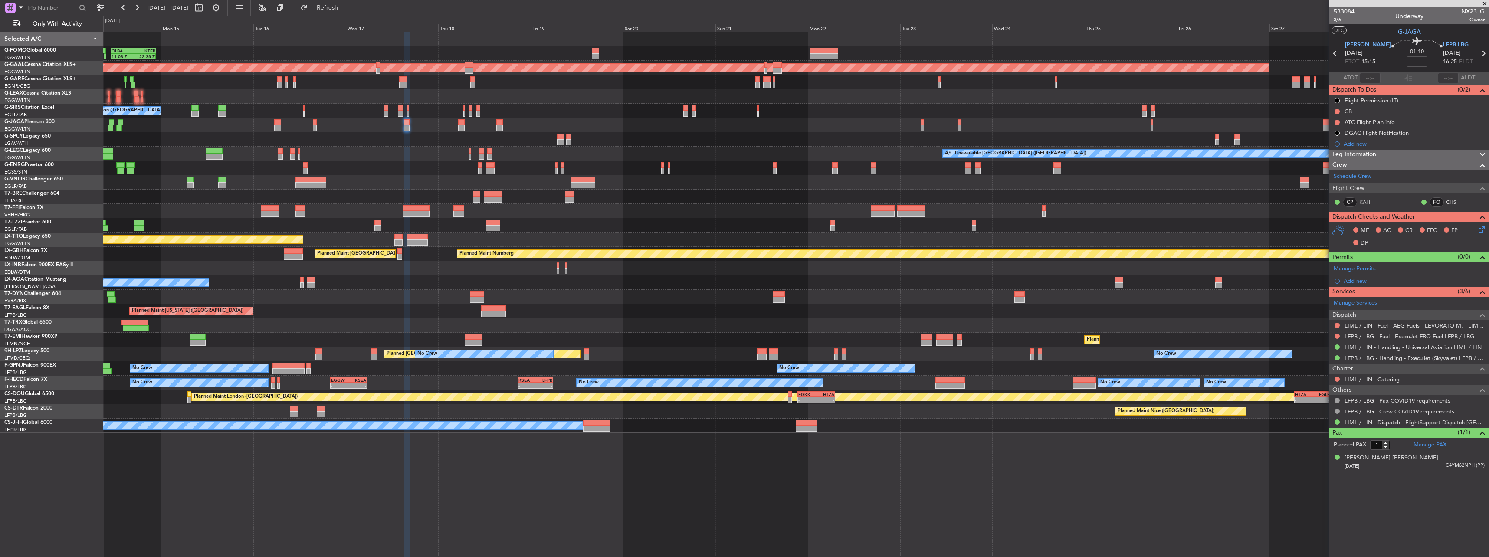
click at [1360, 23] on div "533084 3/6 Underway LNX23JG Owner" at bounding box center [1410, 15] width 160 height 17
click at [1336, 22] on span "3/6" at bounding box center [1344, 19] width 21 height 7
click at [1336, 111] on button at bounding box center [1337, 111] width 5 height 5
click at [1342, 151] on span "Completed" at bounding box center [1341, 149] width 29 height 9
click at [1340, 23] on span "3/6" at bounding box center [1344, 19] width 21 height 7
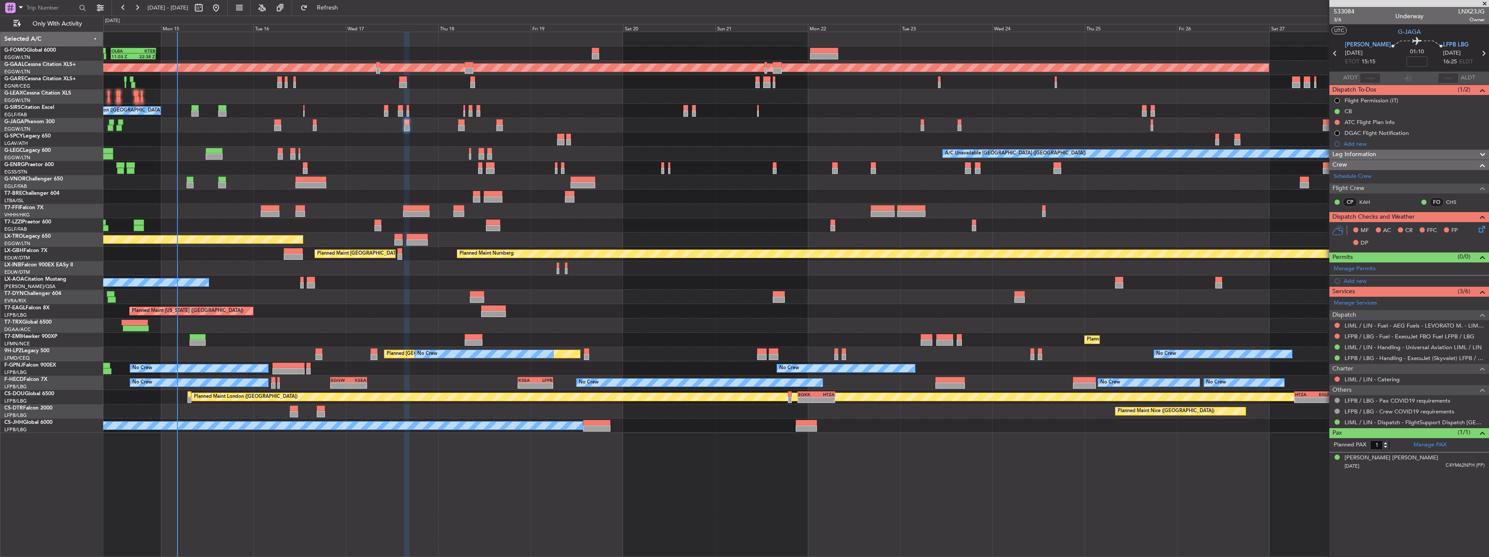
click at [1481, 229] on icon at bounding box center [1480, 227] width 7 height 7
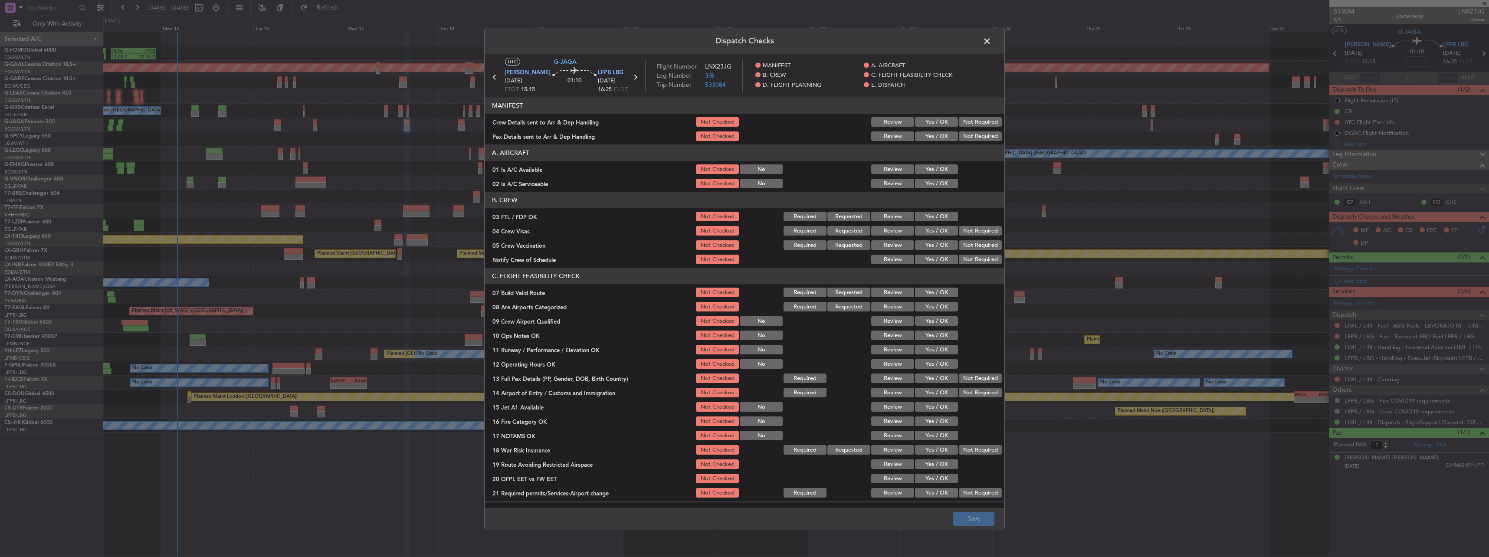
click at [917, 169] on button "Yes / OK" at bounding box center [936, 170] width 43 height 10
click at [933, 185] on button "Yes / OK" at bounding box center [936, 184] width 43 height 10
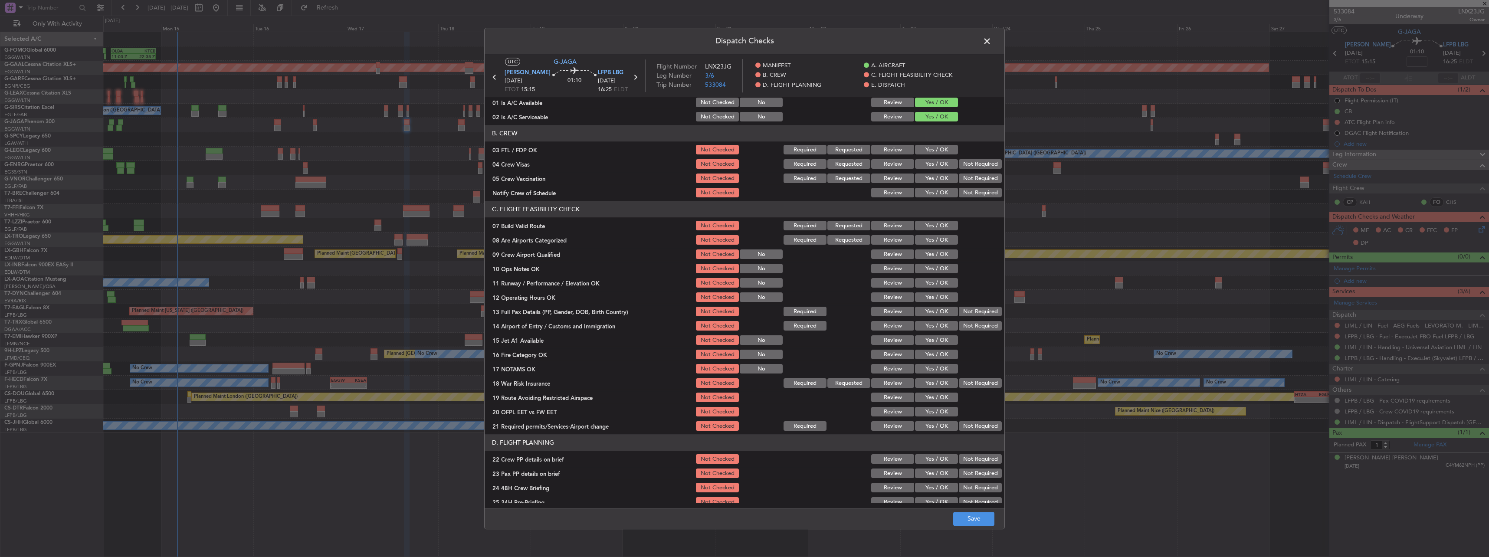
scroll to position [130, 0]
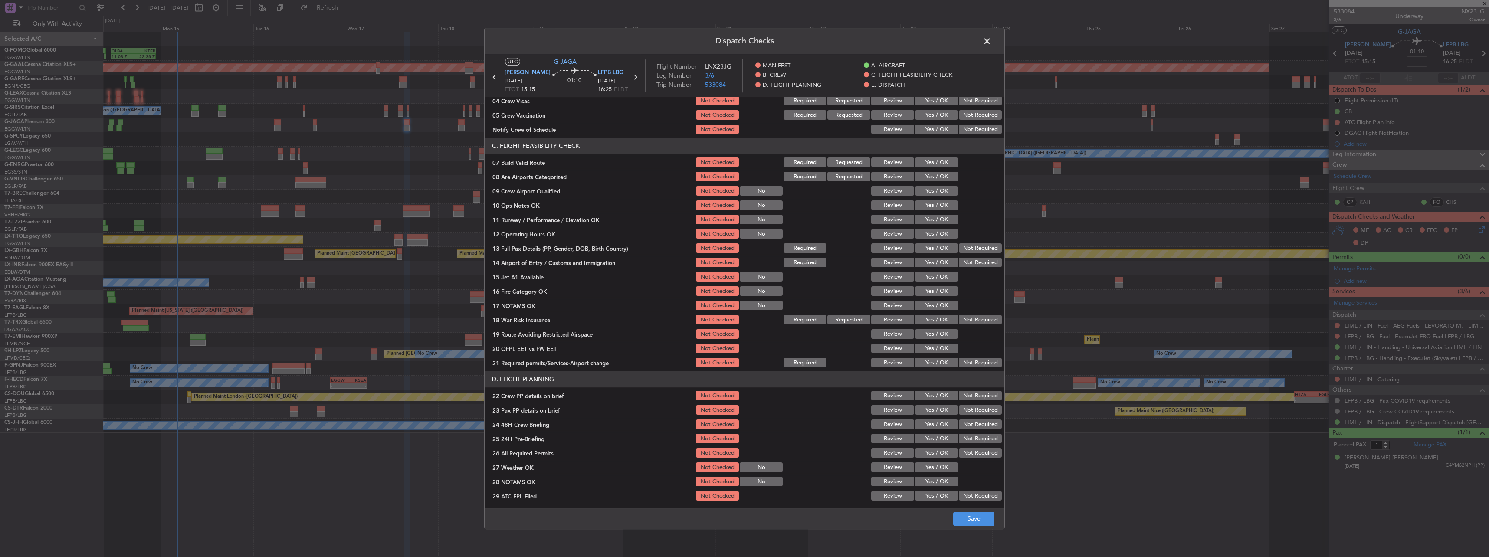
click at [931, 162] on button "Yes / OK" at bounding box center [936, 163] width 43 height 10
click at [933, 204] on button "Yes / OK" at bounding box center [936, 206] width 43 height 10
click at [934, 218] on button "Yes / OK" at bounding box center [936, 220] width 43 height 10
click at [937, 237] on button "Yes / OK" at bounding box center [936, 235] width 43 height 10
click at [933, 247] on button "Yes / OK" at bounding box center [936, 249] width 43 height 10
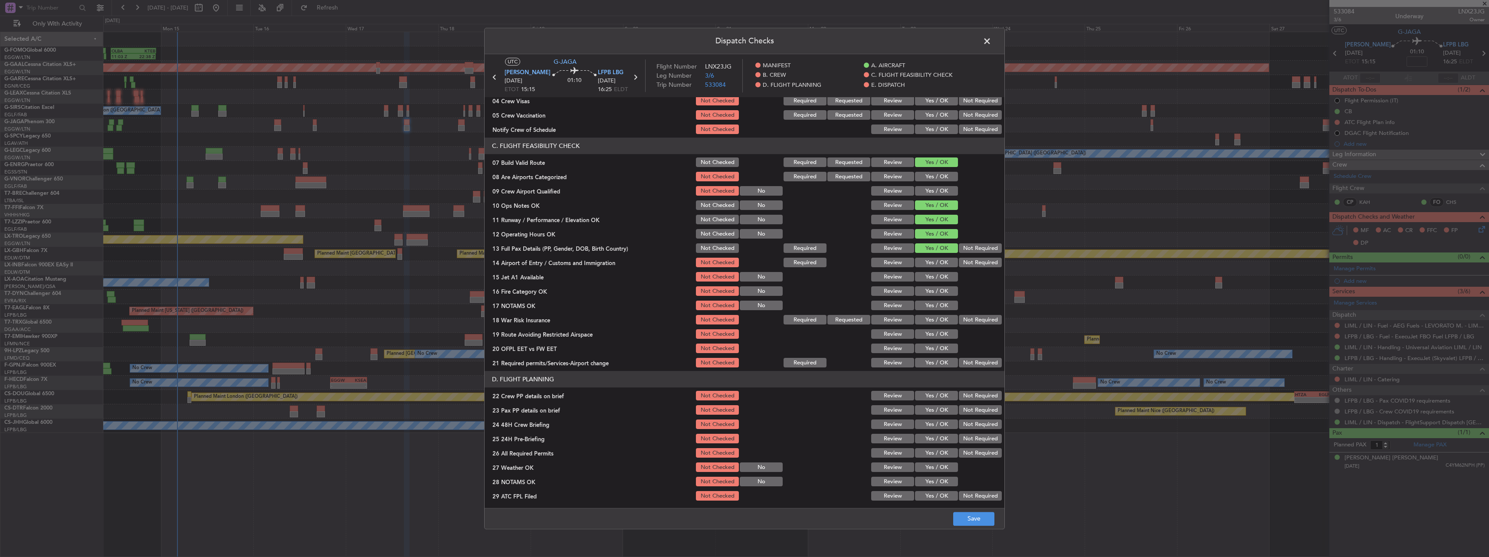
click at [937, 260] on button "Yes / OK" at bounding box center [936, 263] width 43 height 10
click at [939, 282] on div "Yes / OK" at bounding box center [936, 277] width 44 height 12
click at [945, 280] on button "Yes / OK" at bounding box center [936, 278] width 43 height 10
click at [944, 292] on button "Yes / OK" at bounding box center [936, 292] width 43 height 10
click at [944, 305] on button "Yes / OK" at bounding box center [936, 306] width 43 height 10
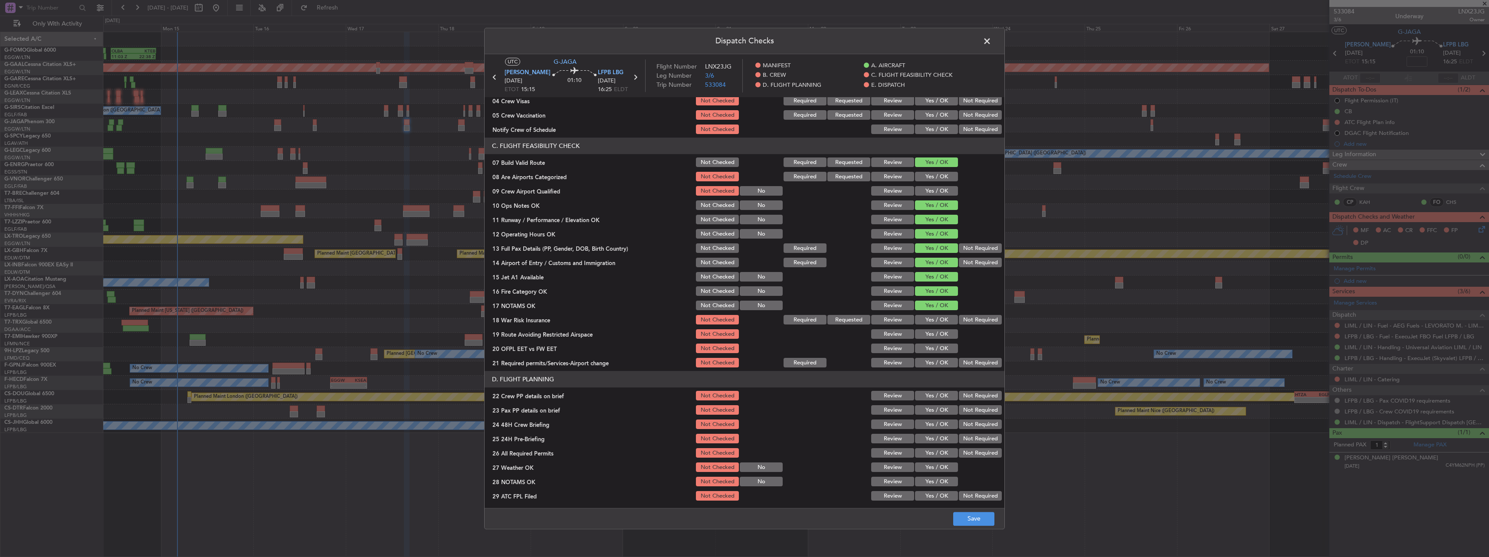
click at [971, 319] on button "Not Required" at bounding box center [980, 320] width 43 height 10
click at [940, 338] on button "Yes / OK" at bounding box center [936, 335] width 43 height 10
click at [939, 349] on button "Yes / OK" at bounding box center [936, 349] width 43 height 10
click at [941, 360] on button "Yes / OK" at bounding box center [936, 363] width 43 height 10
click at [939, 390] on div "Yes / OK" at bounding box center [936, 396] width 44 height 12
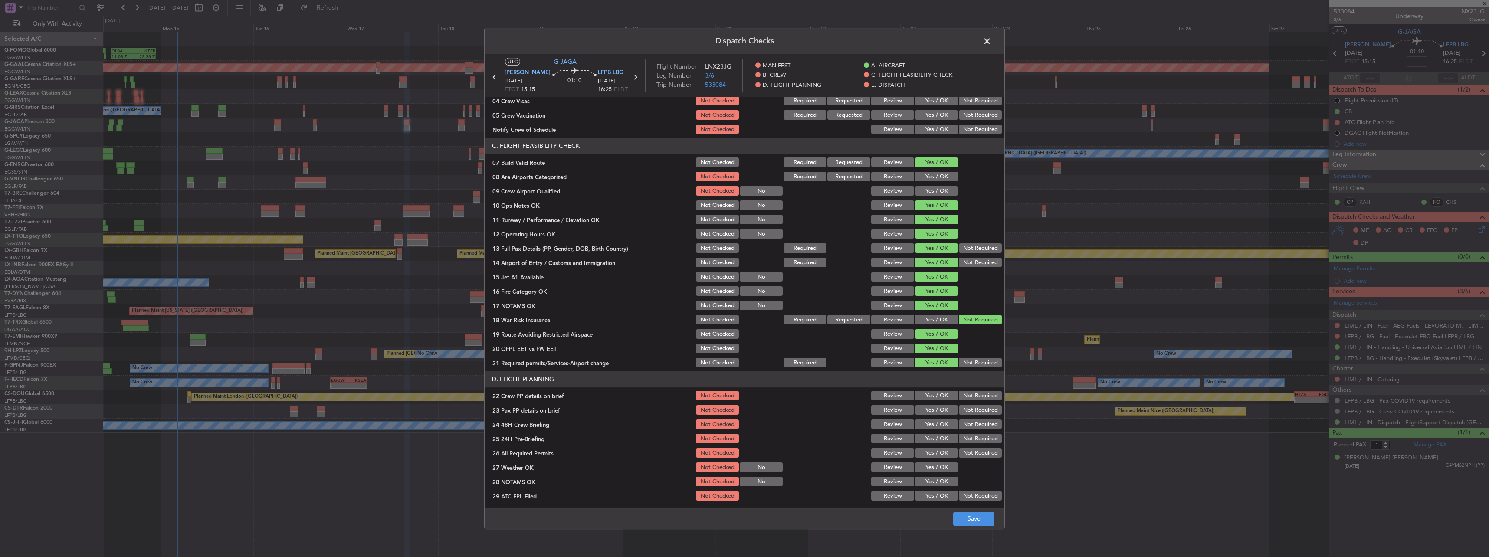
click at [941, 397] on button "Yes / OK" at bounding box center [936, 396] width 43 height 10
click at [943, 409] on button "Yes / OK" at bounding box center [936, 411] width 43 height 10
click at [942, 422] on button "Yes / OK" at bounding box center [936, 425] width 43 height 10
click at [966, 440] on button "Not Required" at bounding box center [980, 439] width 43 height 10
click at [966, 515] on button "Save" at bounding box center [973, 519] width 41 height 14
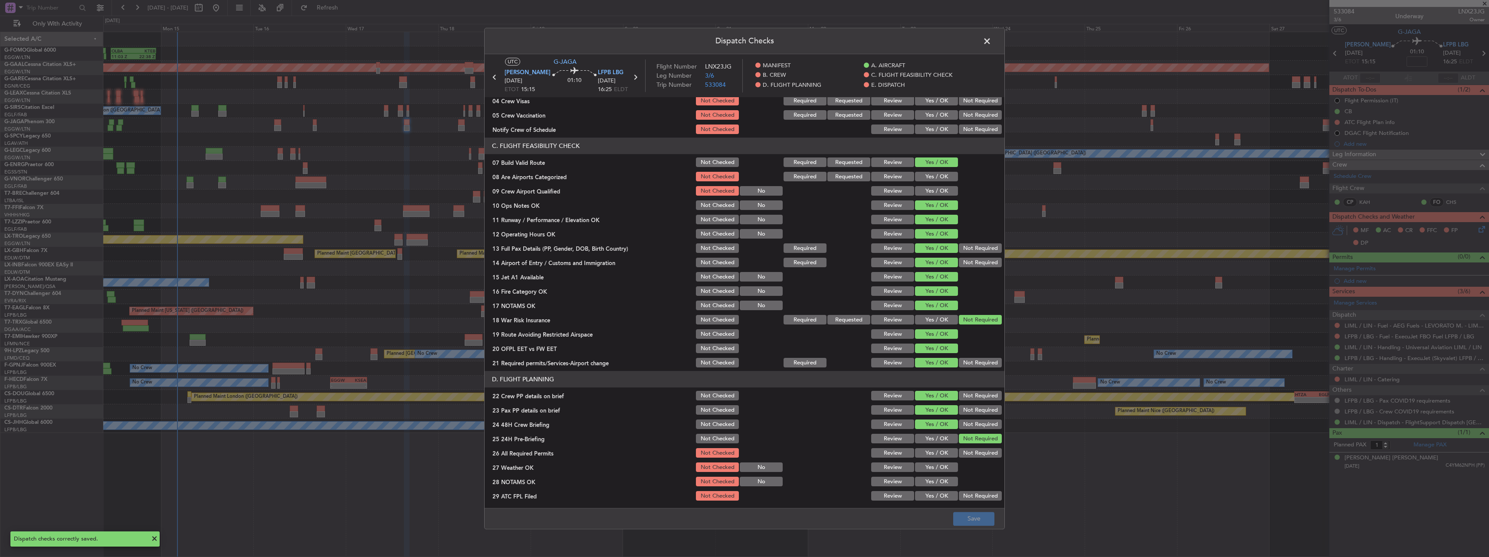
click at [992, 40] on span at bounding box center [992, 43] width 0 height 17
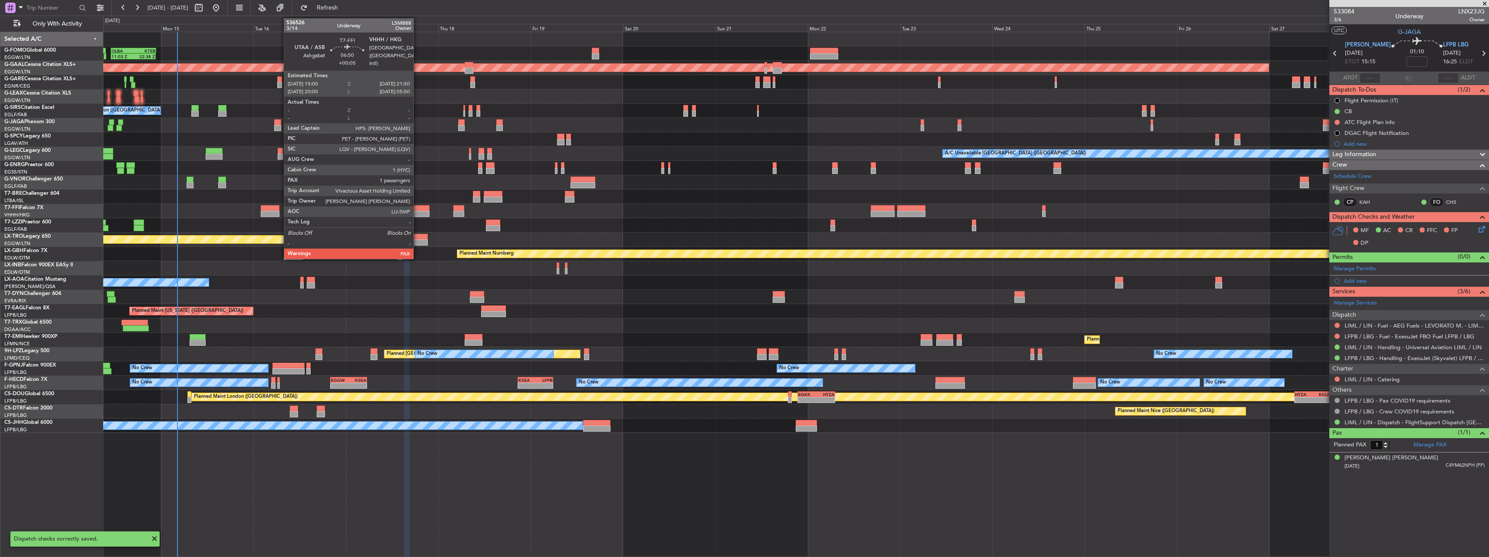
click at [417, 212] on div at bounding box center [416, 214] width 26 height 6
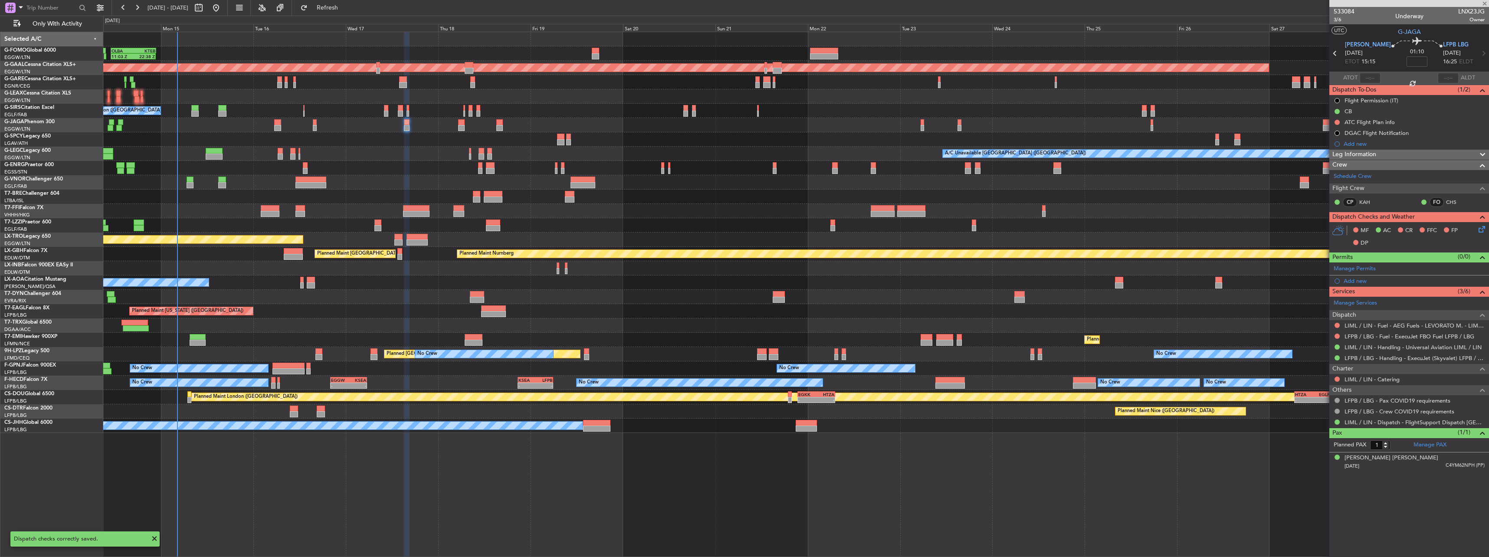
type input "+00:05"
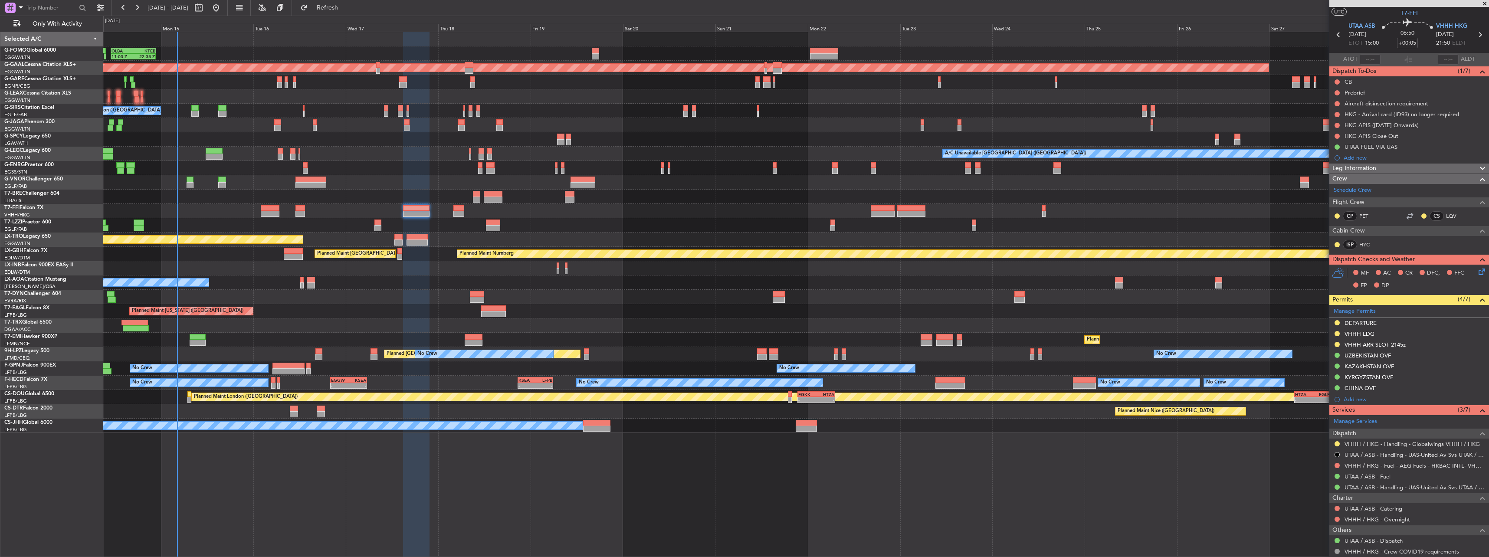
scroll to position [0, 0]
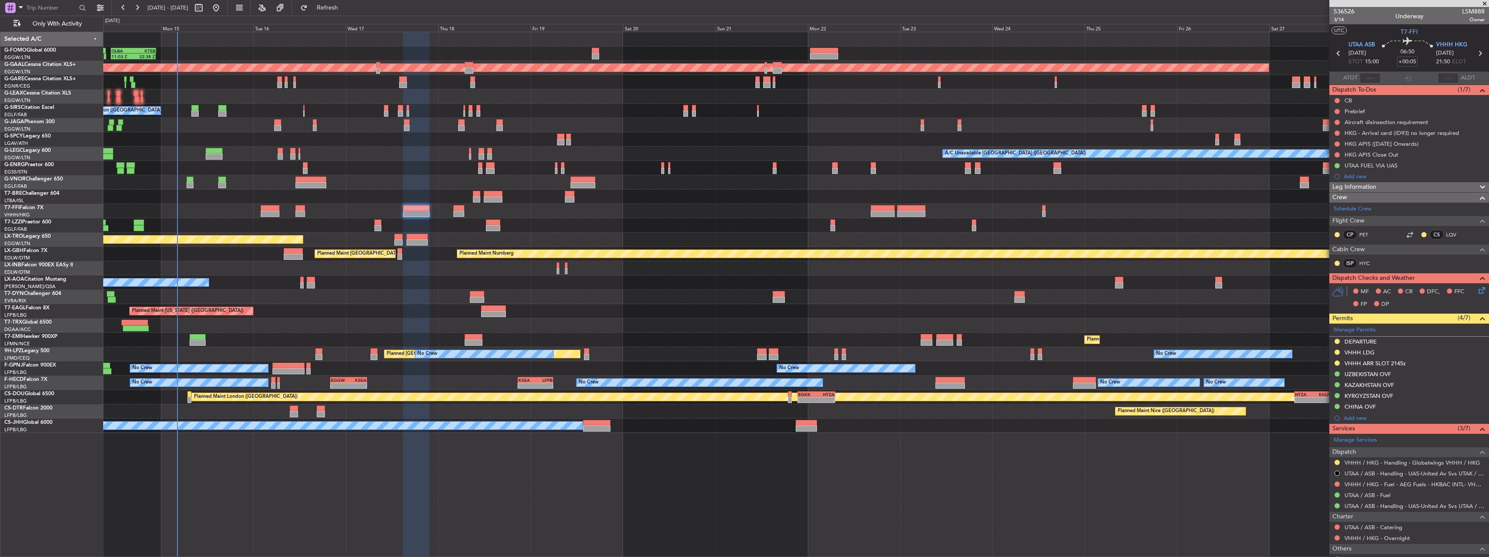
click at [1395, 184] on div "Leg Information" at bounding box center [1410, 187] width 160 height 10
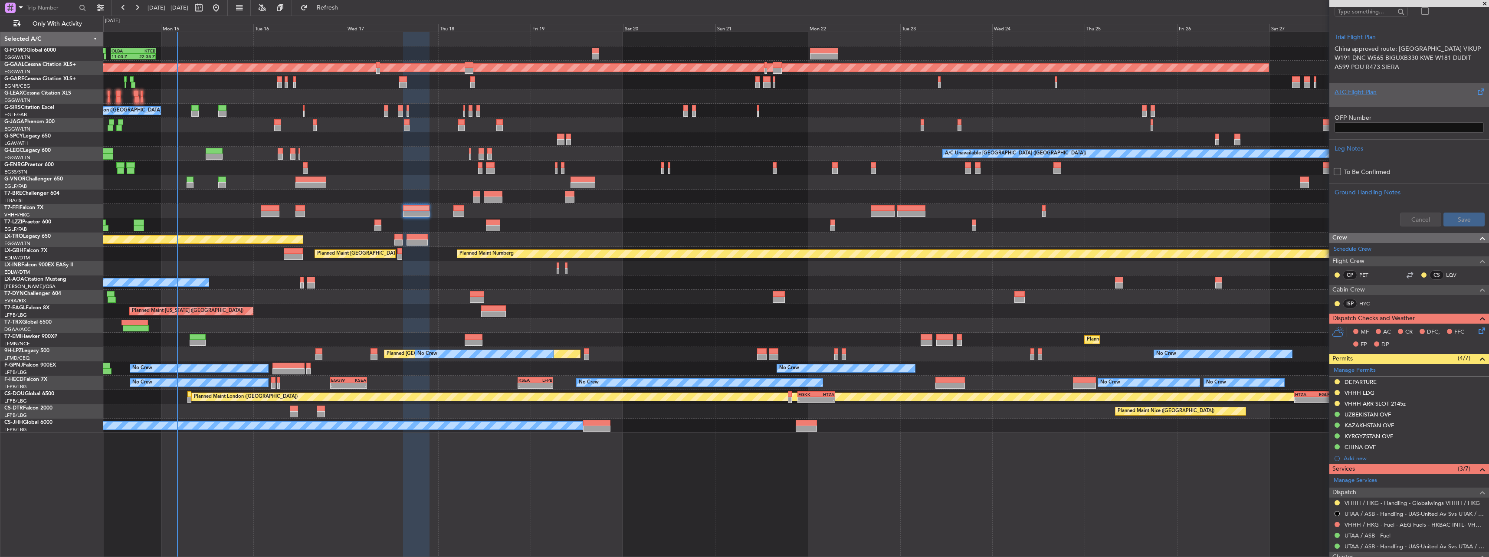
scroll to position [322, 0]
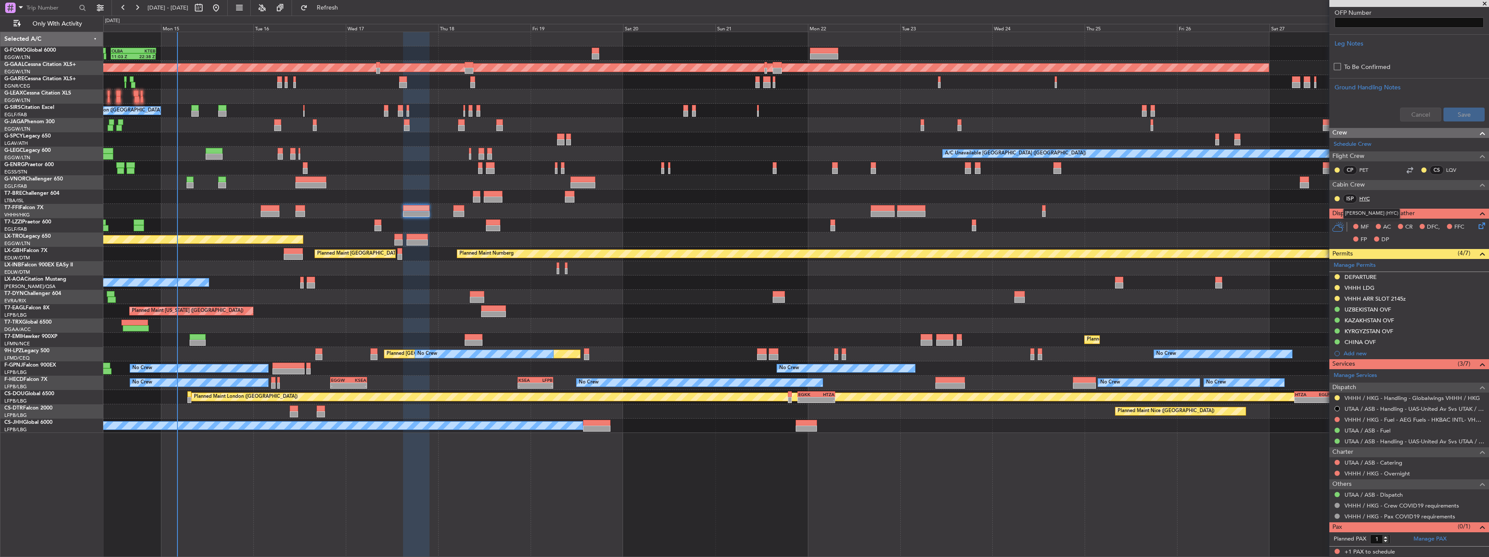
click at [1368, 199] on link "HYC" at bounding box center [1369, 199] width 20 height 8
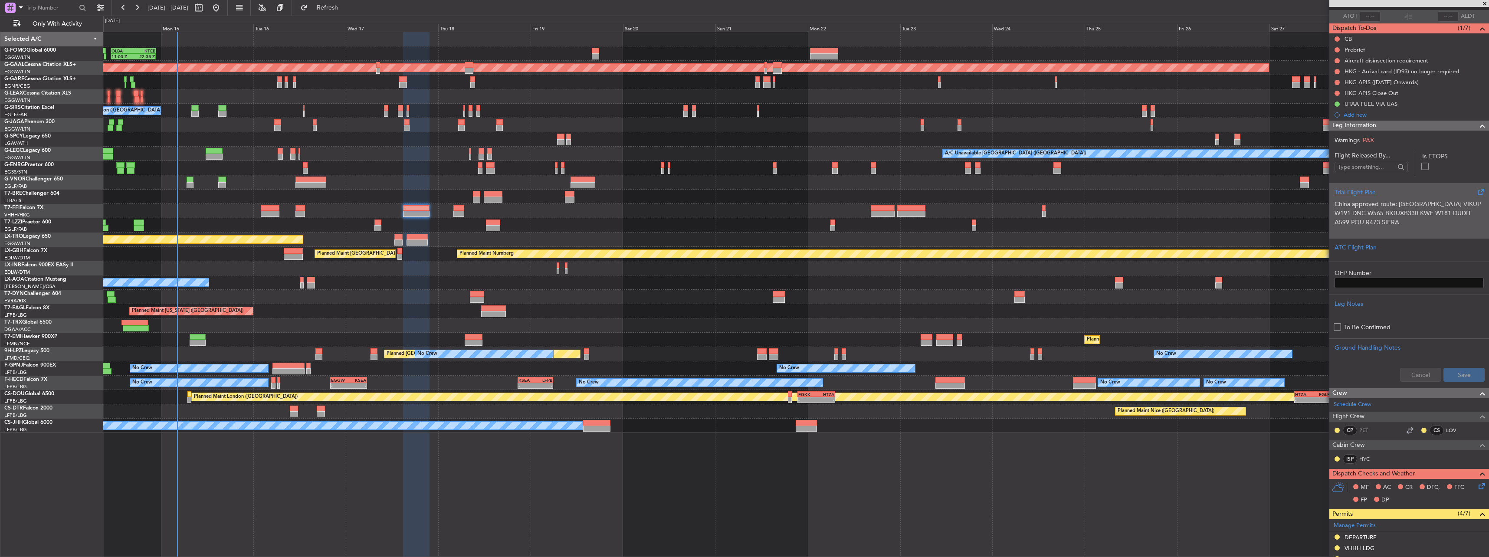
scroll to position [0, 0]
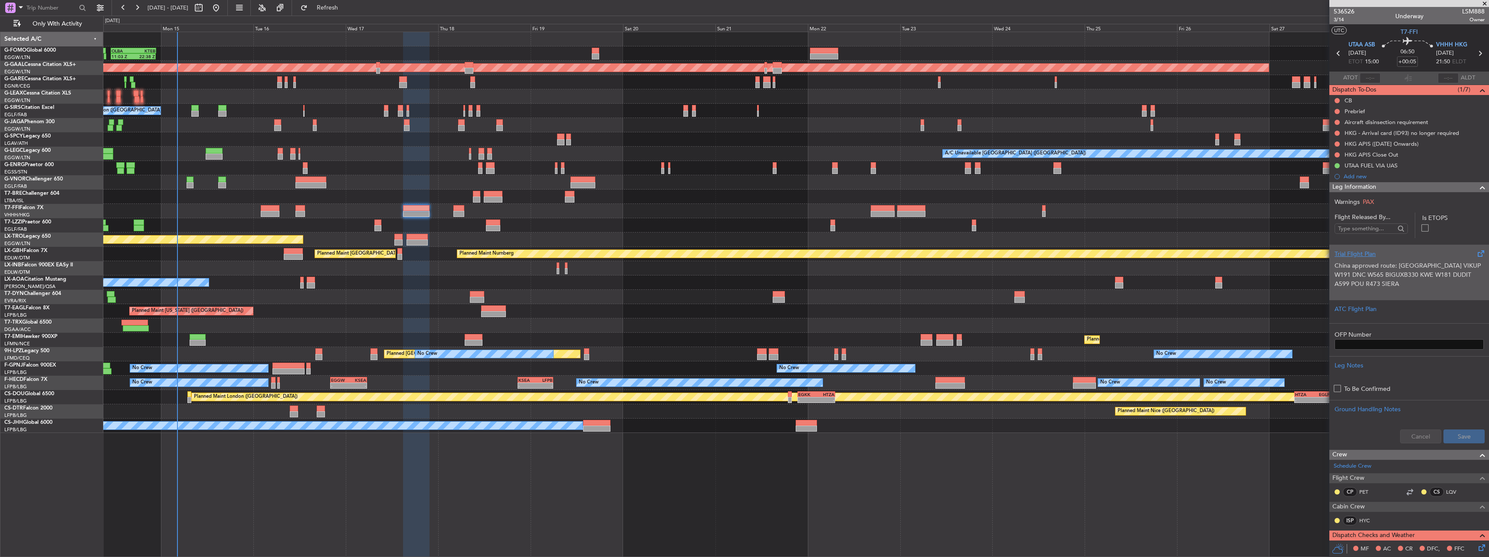
click at [1365, 255] on div "Trial Flight Plan" at bounding box center [1409, 254] width 149 height 9
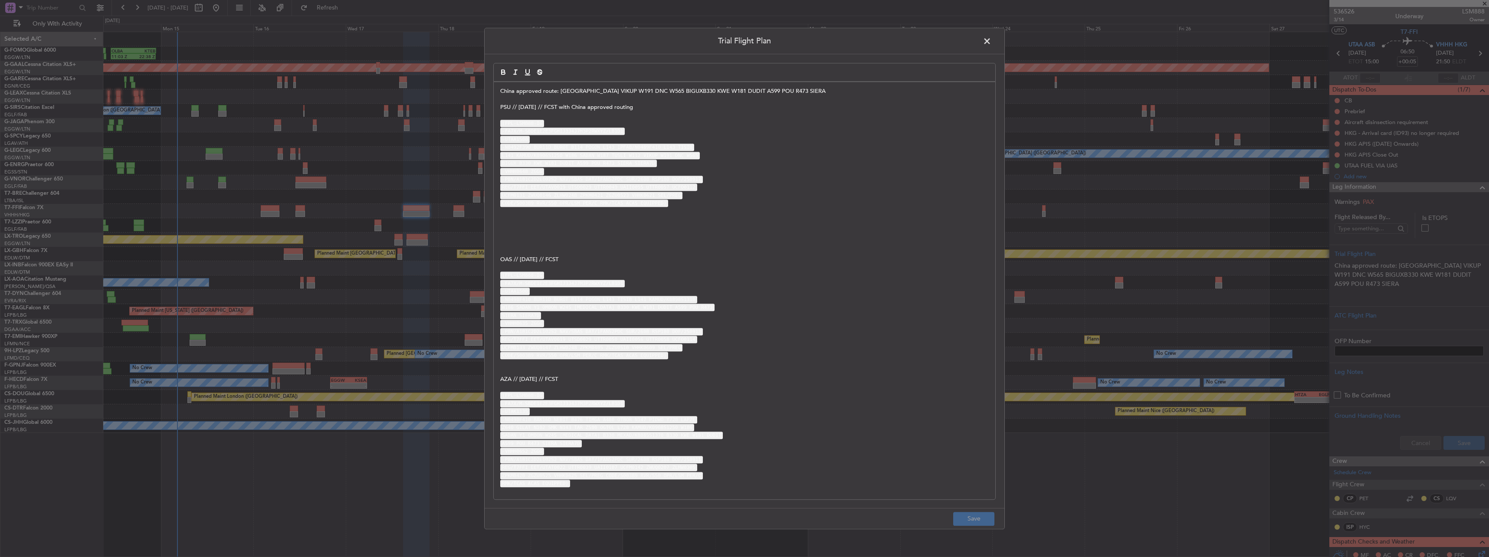
click at [992, 42] on span at bounding box center [992, 43] width 0 height 17
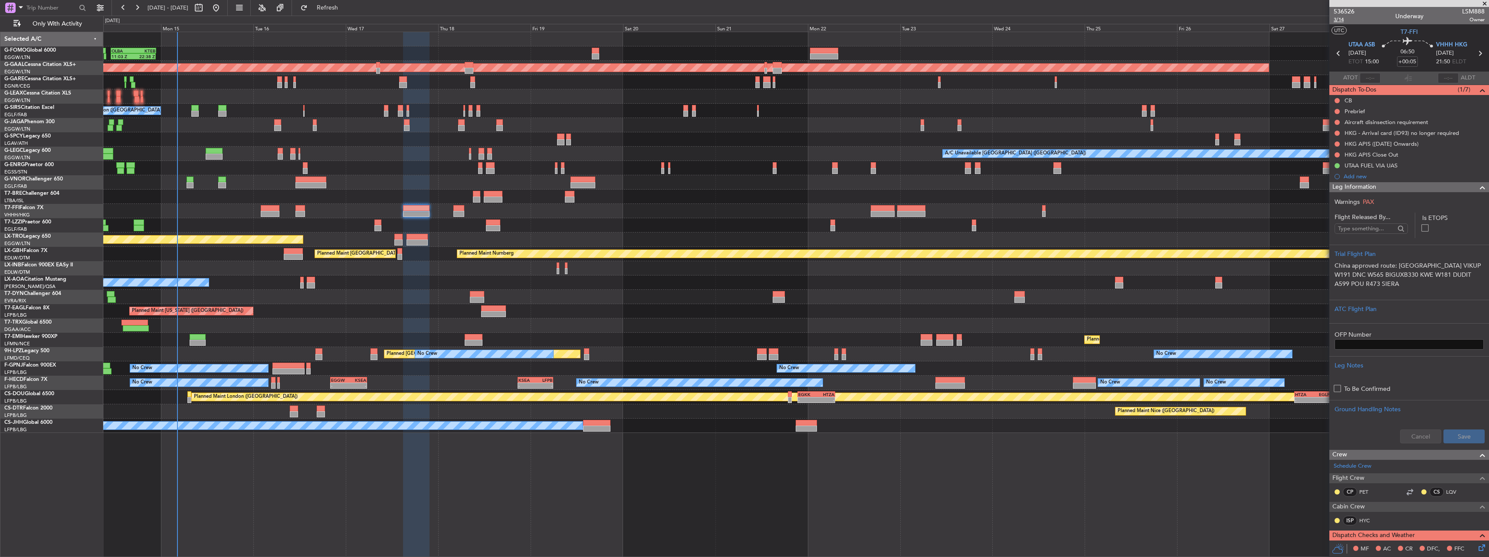
click at [1337, 20] on span "3/14" at bounding box center [1344, 19] width 21 height 7
click at [1336, 21] on span "3/14" at bounding box center [1344, 19] width 21 height 7
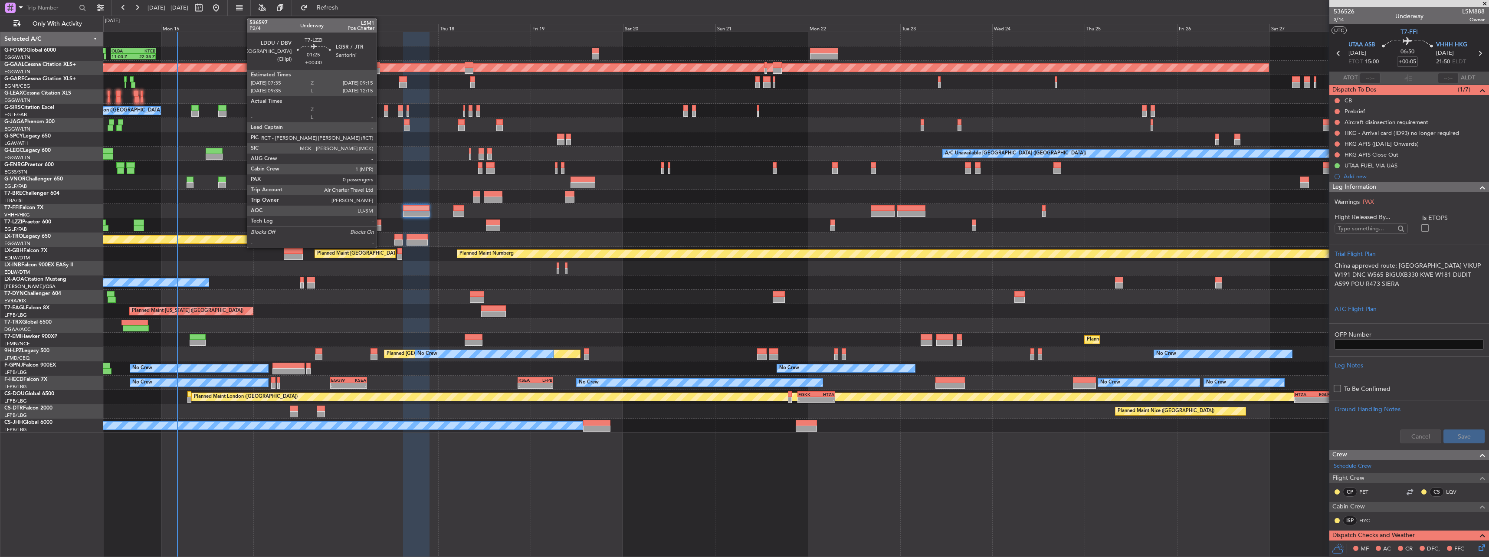
click at [381, 224] on div at bounding box center [377, 223] width 7 height 6
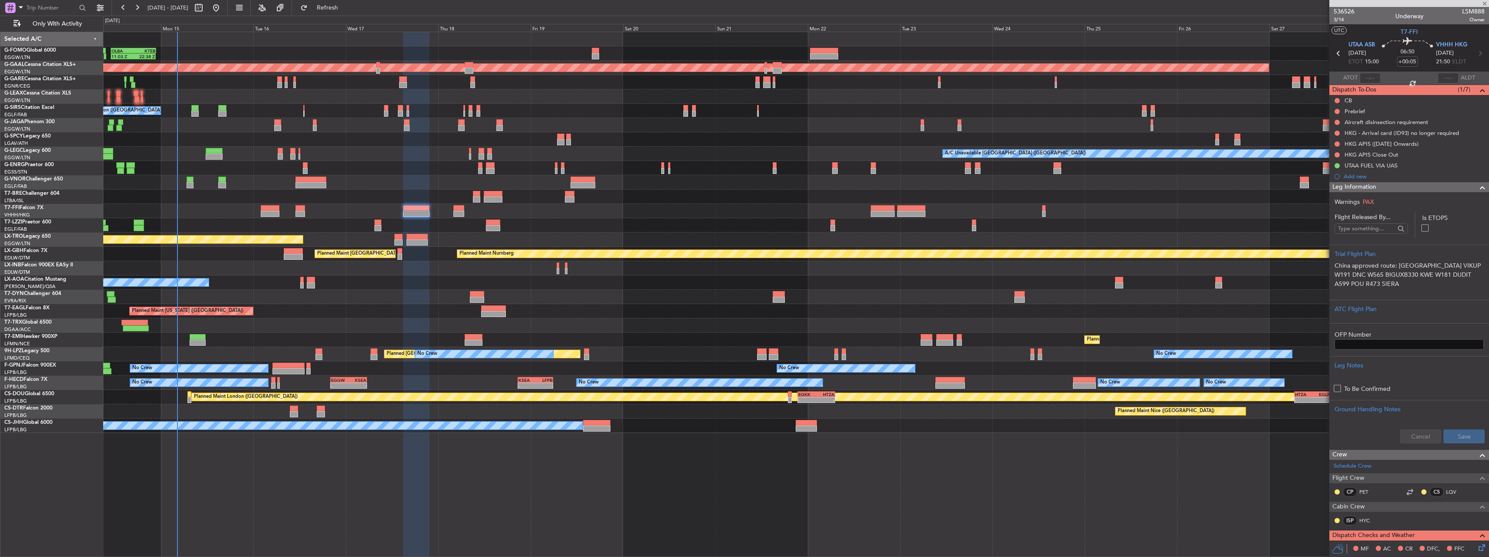
type input "0"
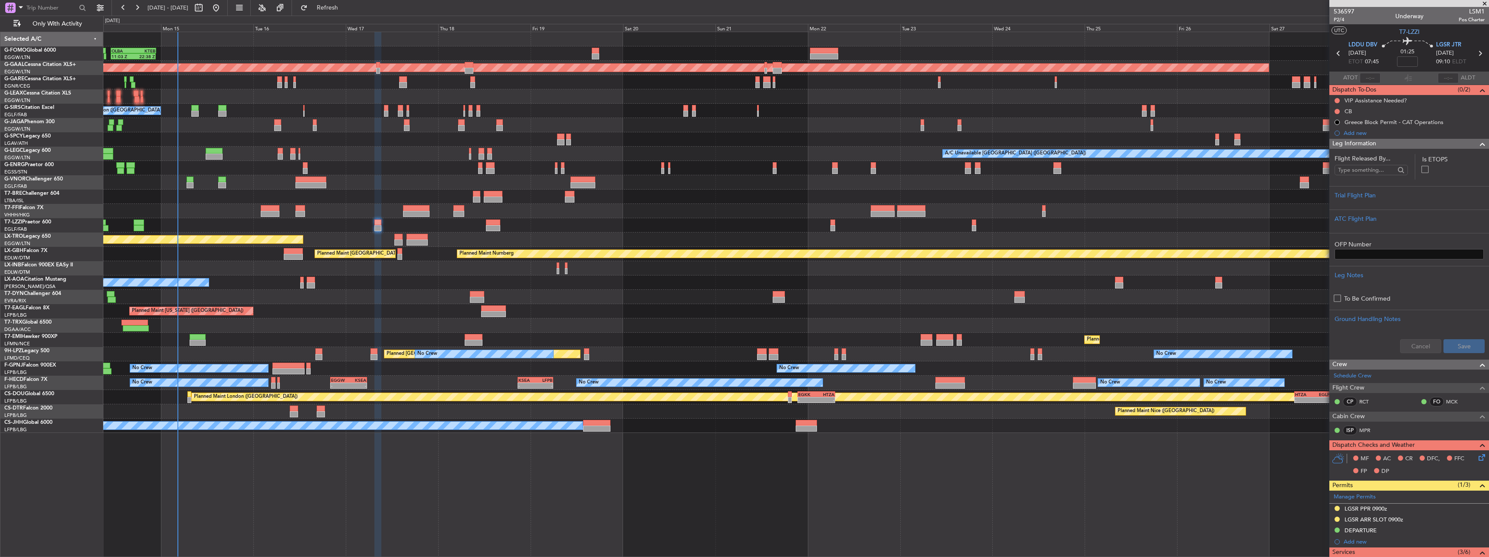
click at [1353, 145] on span "Leg Information" at bounding box center [1355, 144] width 44 height 10
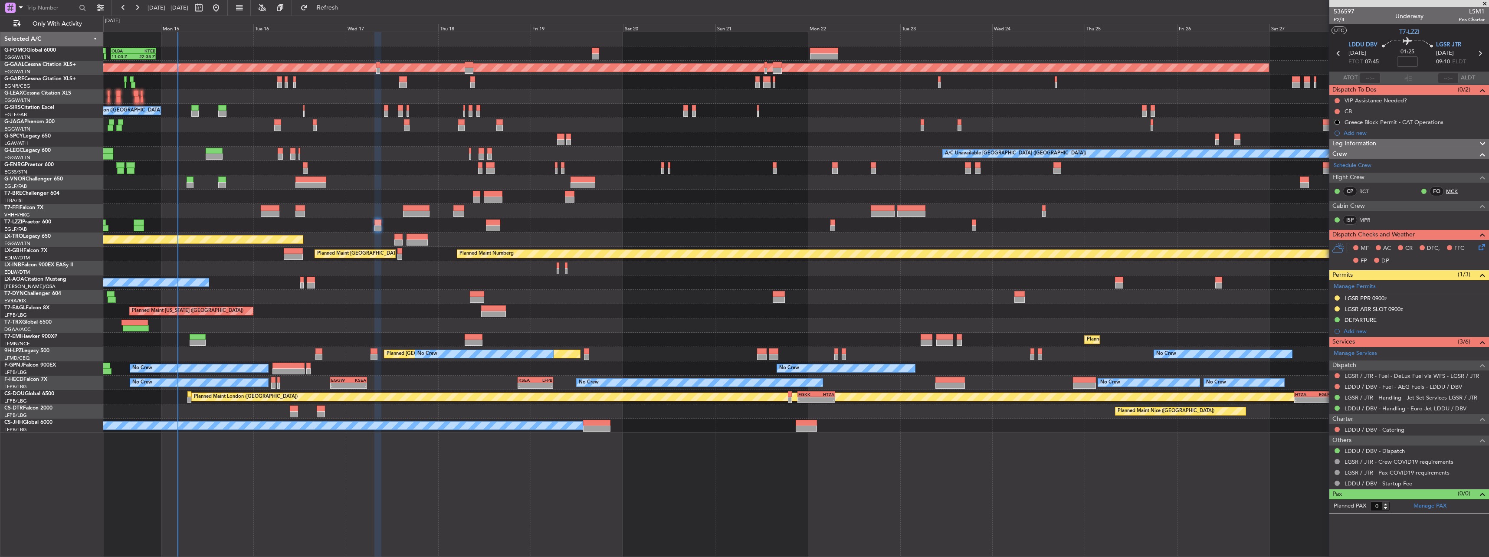
click at [1451, 193] on link "MCK" at bounding box center [1456, 191] width 20 height 8
click at [1363, 223] on link "MPR" at bounding box center [1369, 220] width 20 height 8
click at [1450, 42] on span "LGSR JTR" at bounding box center [1448, 45] width 25 height 9
click at [1337, 22] on span "P2/4" at bounding box center [1344, 19] width 21 height 7
click at [1367, 143] on span "Leg Information" at bounding box center [1355, 144] width 44 height 10
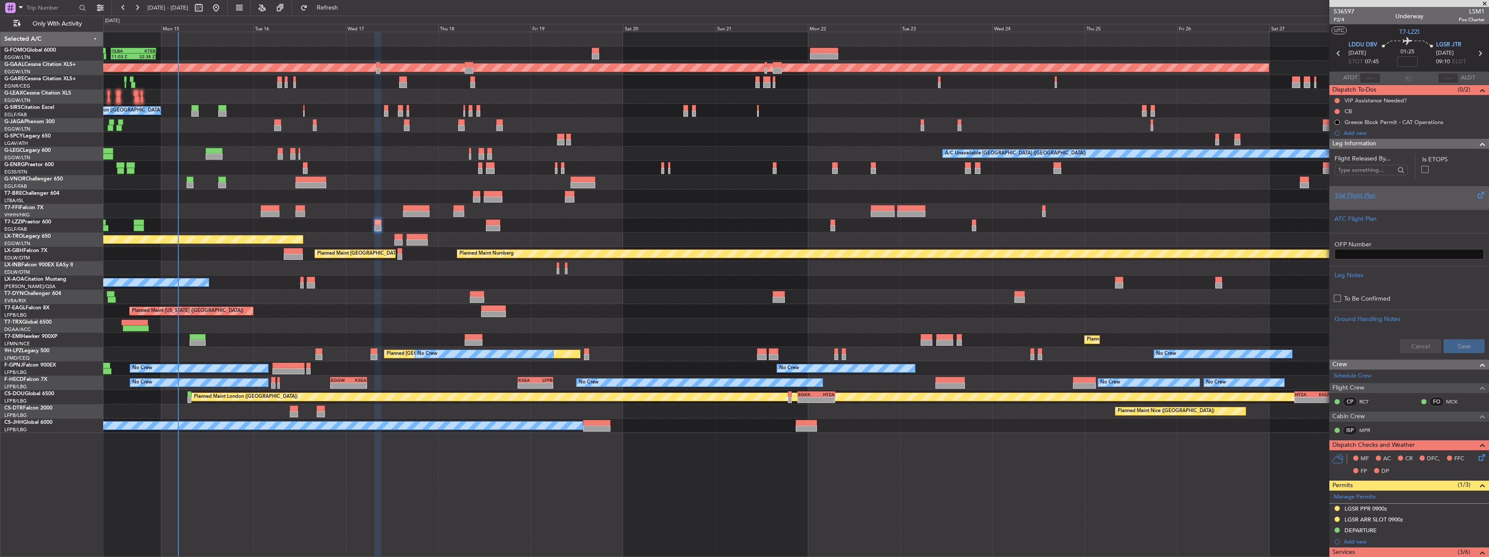
click at [1352, 204] on div at bounding box center [1409, 202] width 149 height 5
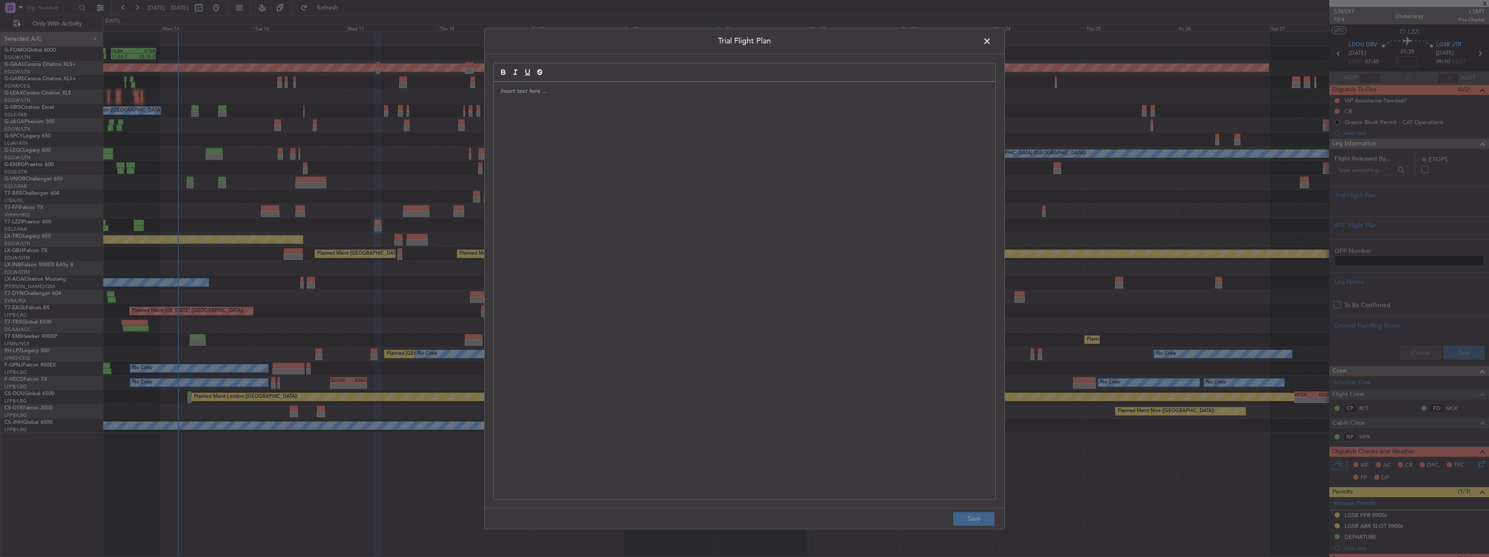
click at [909, 175] on div at bounding box center [745, 290] width 502 height 417
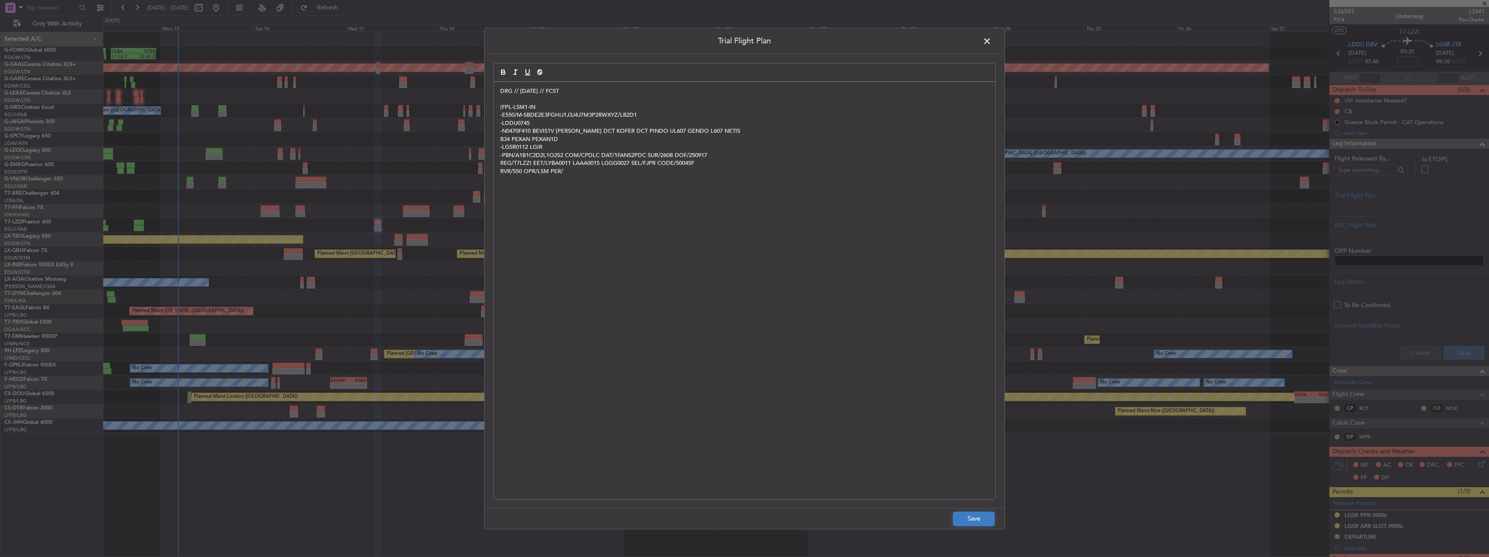
click at [965, 525] on button "Save" at bounding box center [973, 519] width 41 height 14
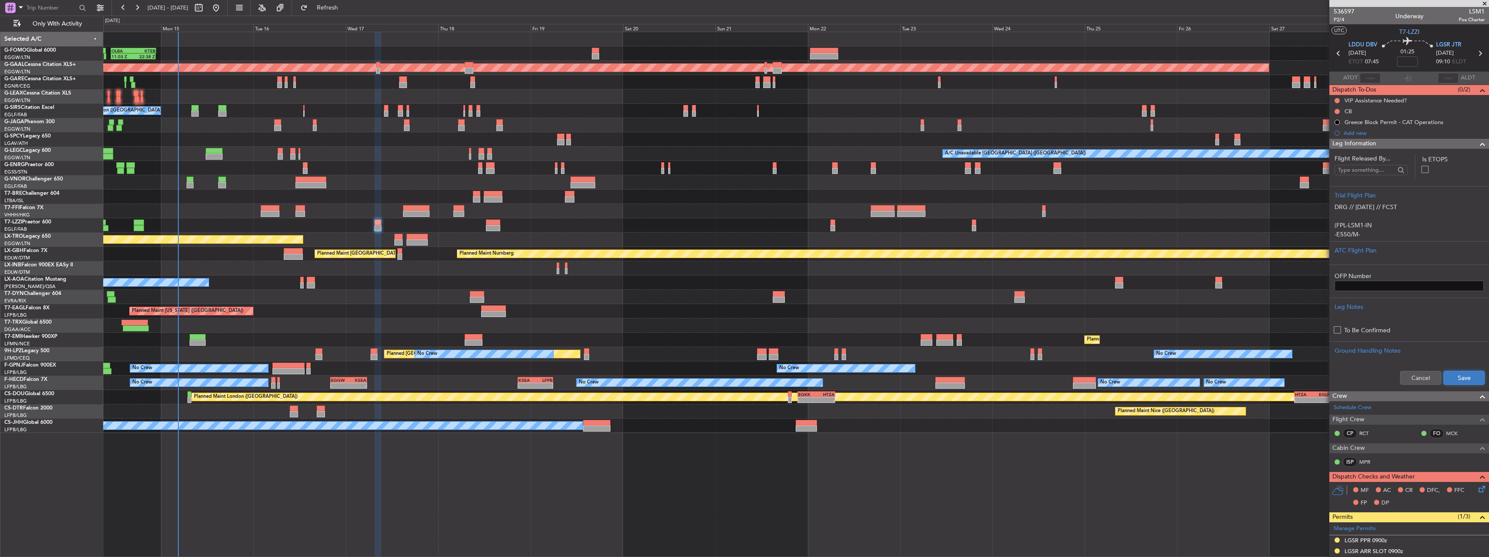
click at [1448, 384] on button "Save" at bounding box center [1464, 378] width 41 height 14
click at [1359, 140] on span "Leg Information" at bounding box center [1355, 144] width 44 height 10
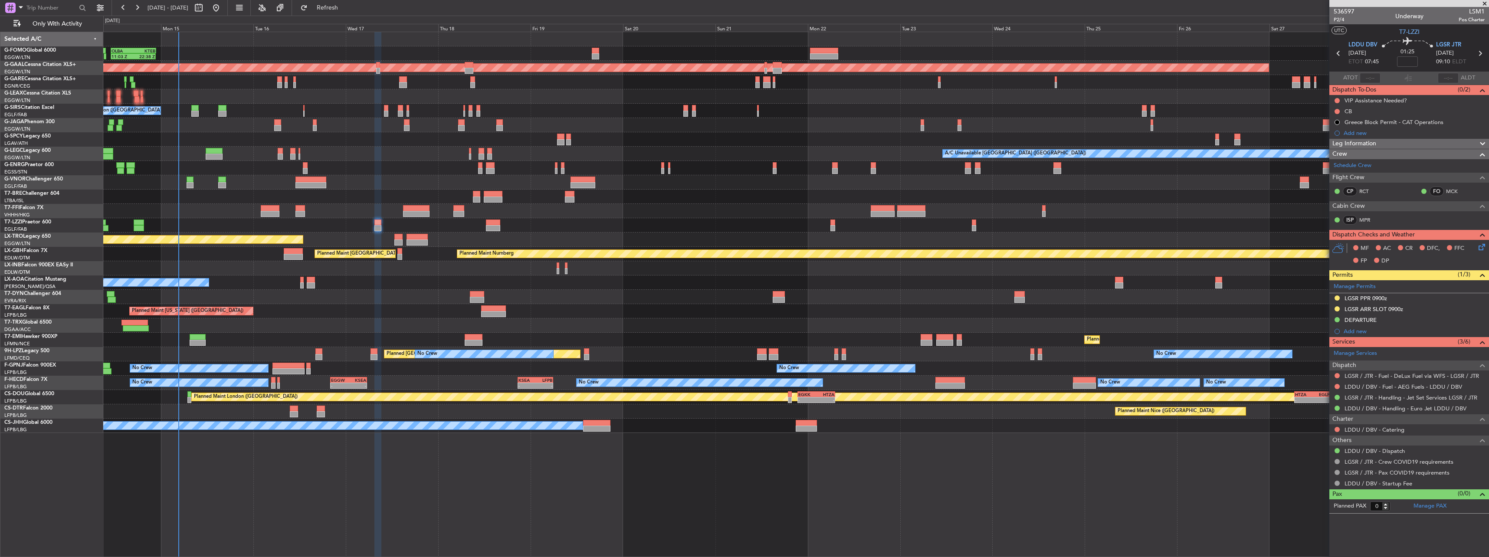
click at [1343, 24] on div "536597 P2/4 Underway LSM1 Pos Charter" at bounding box center [1410, 15] width 160 height 17
click at [1341, 19] on span "P2/4" at bounding box center [1344, 19] width 21 height 7
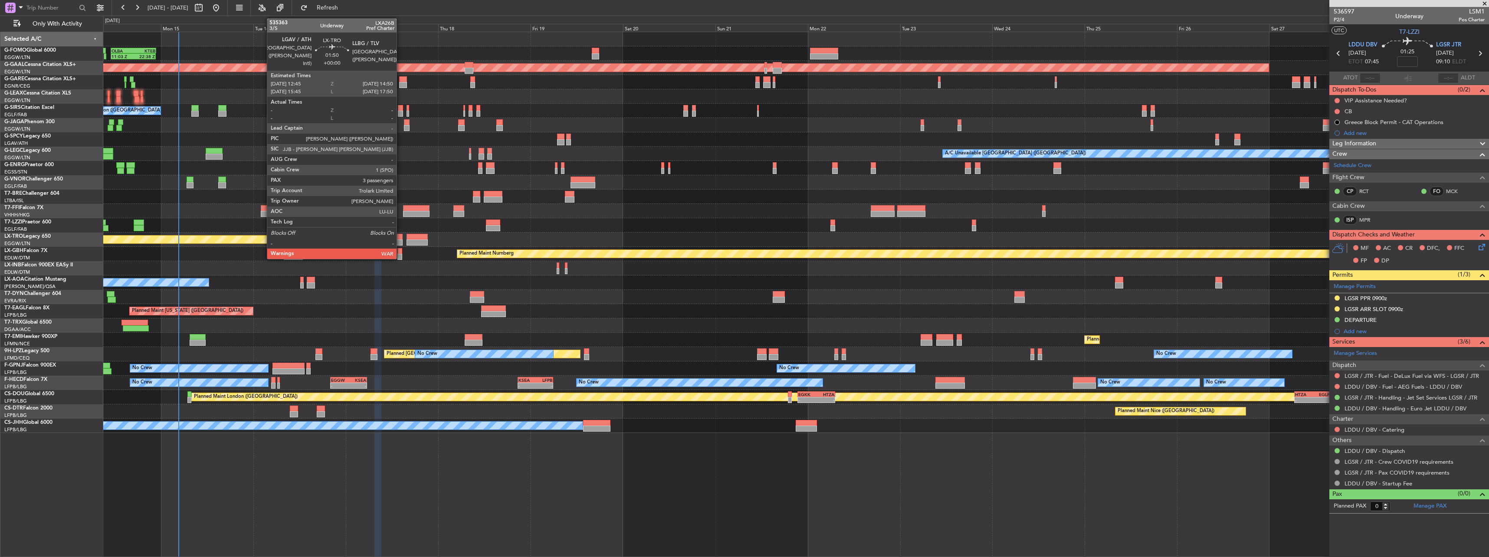
click at [401, 238] on div at bounding box center [398, 237] width 8 height 6
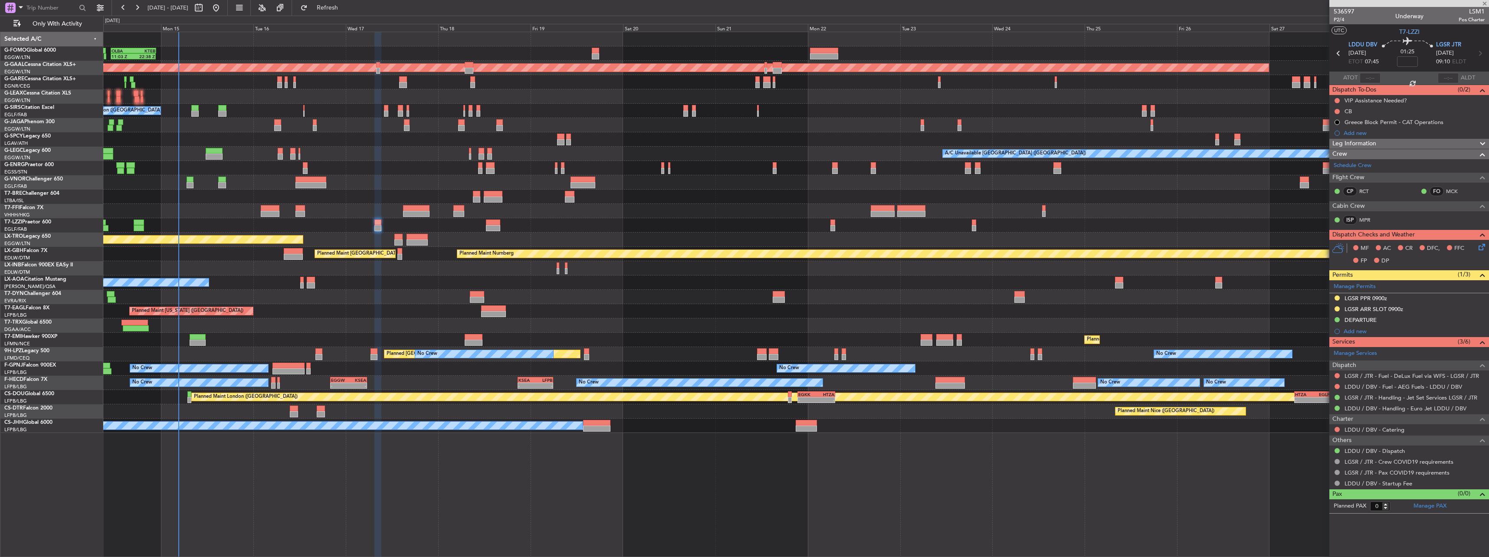
type input "3"
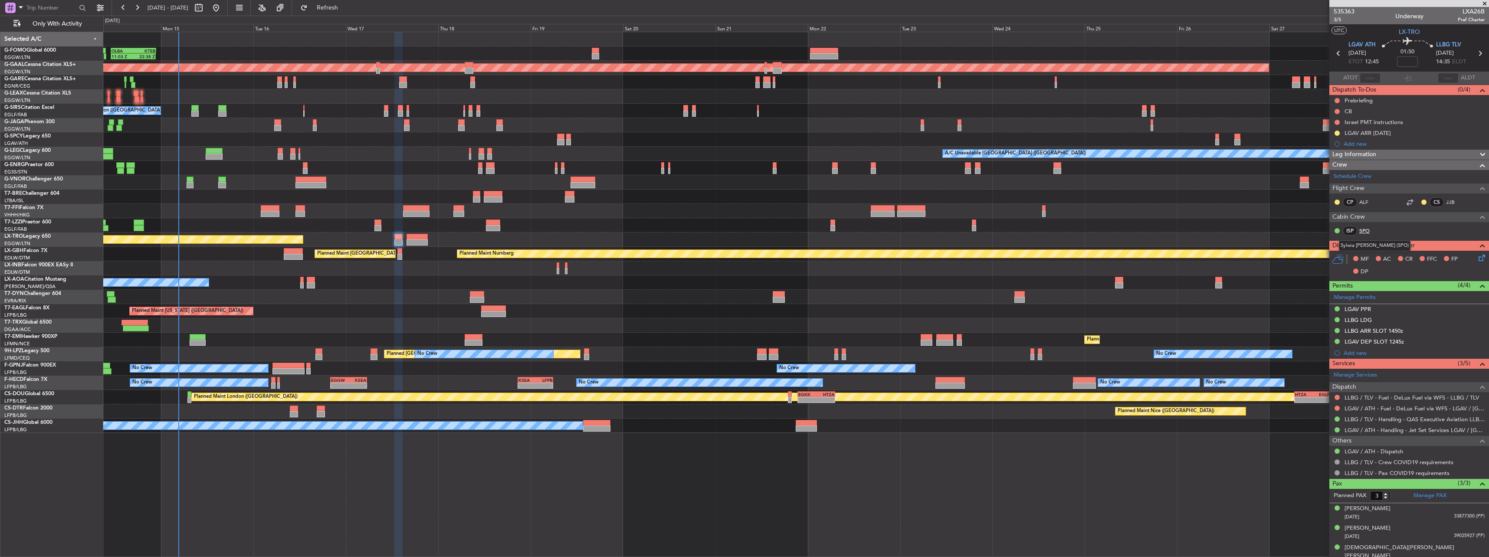
click at [1375, 228] on link "SPO" at bounding box center [1369, 231] width 20 height 8
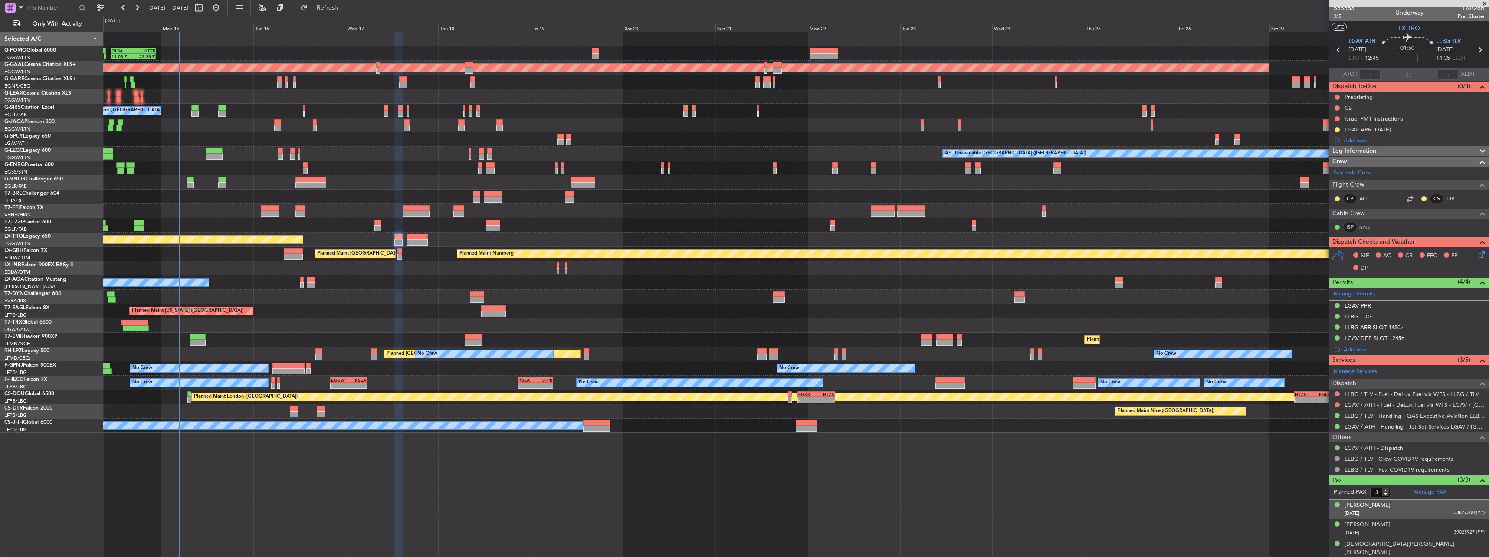
scroll to position [4, 0]
click at [1376, 543] on div "Shiran Ben Ezra" at bounding box center [1415, 547] width 140 height 17
click at [1405, 55] on input at bounding box center [1407, 57] width 21 height 10
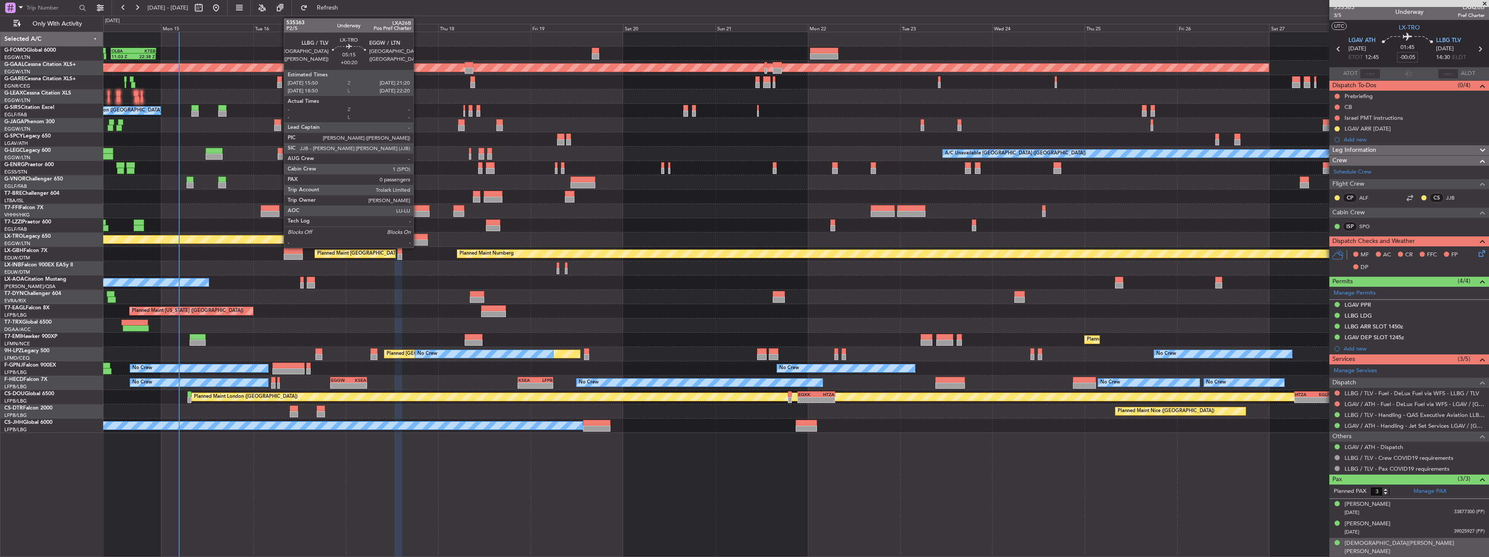
click at [417, 237] on div at bounding box center [417, 237] width 21 height 6
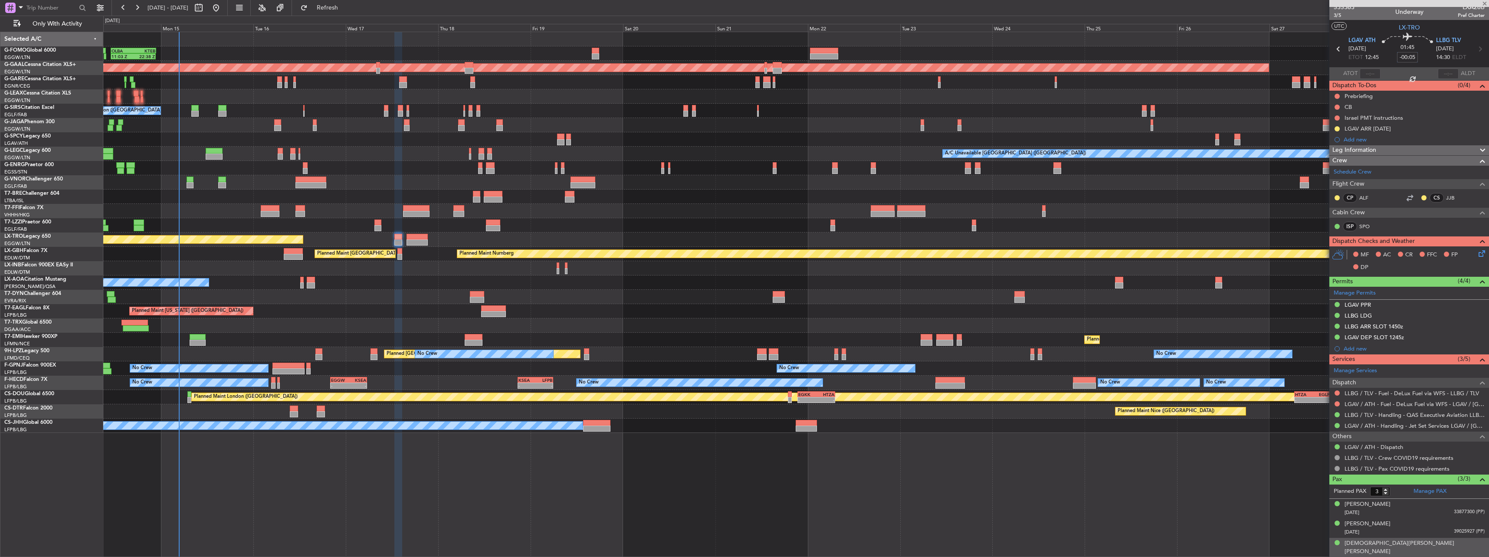
type input "+00:20"
type input "0"
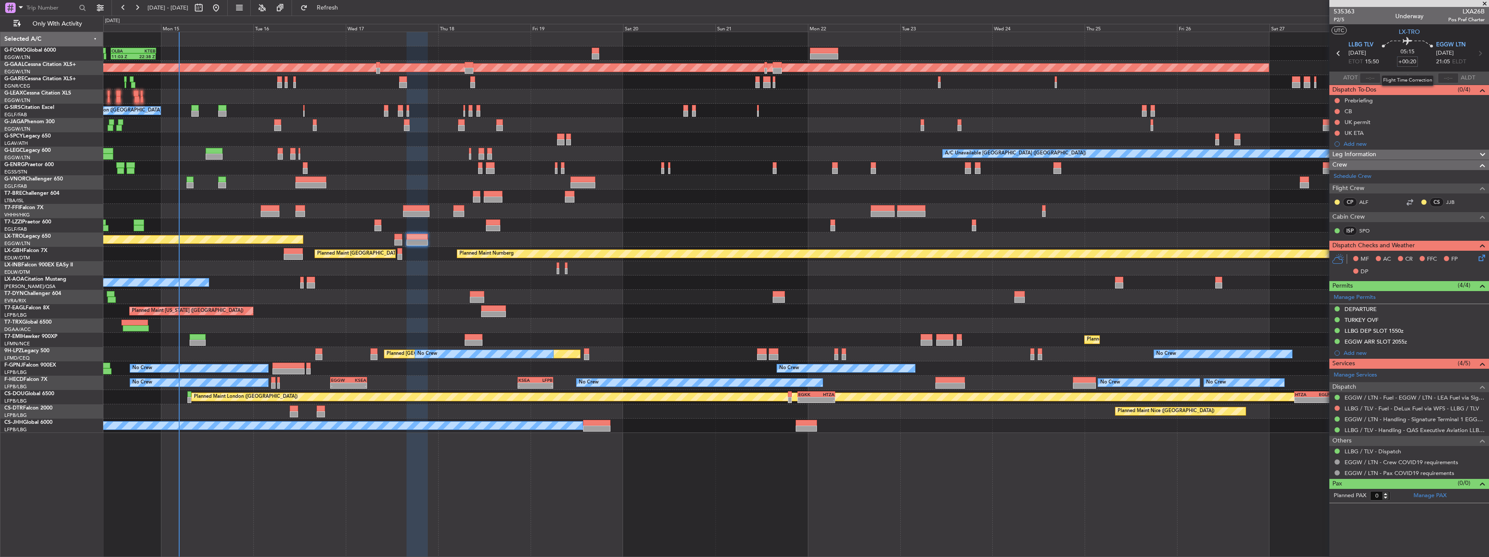
click at [1417, 62] on input "+00:20" at bounding box center [1407, 61] width 21 height 10
type input "+00:35"
